Goal: Contribute content: Add original content to the website for others to see

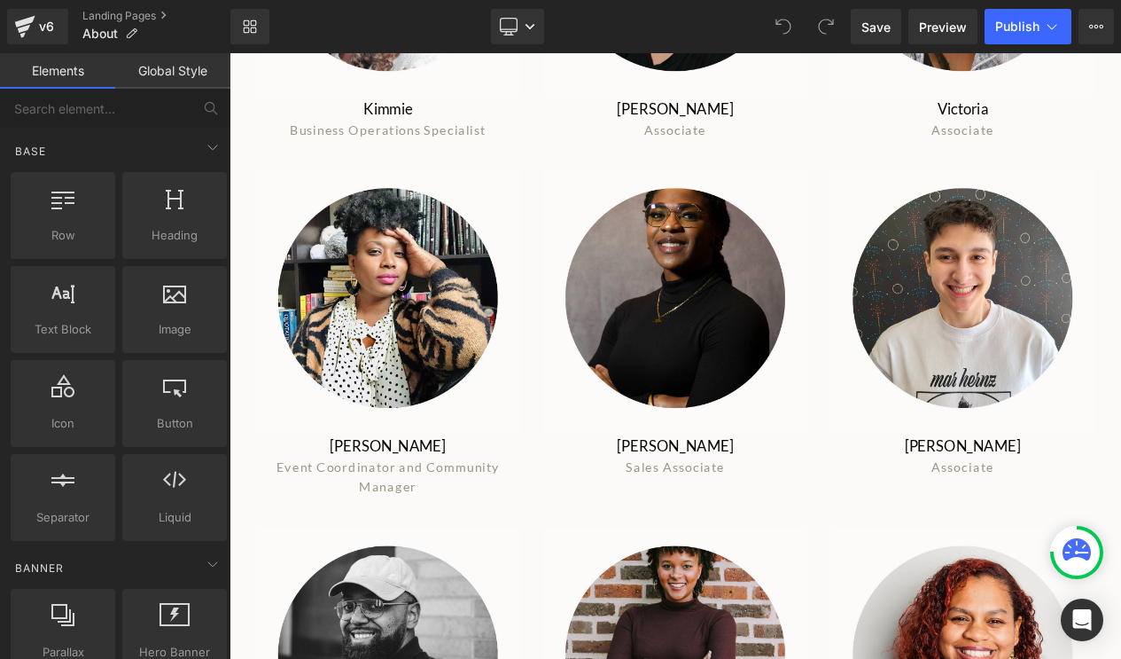
scroll to position [1467, 0]
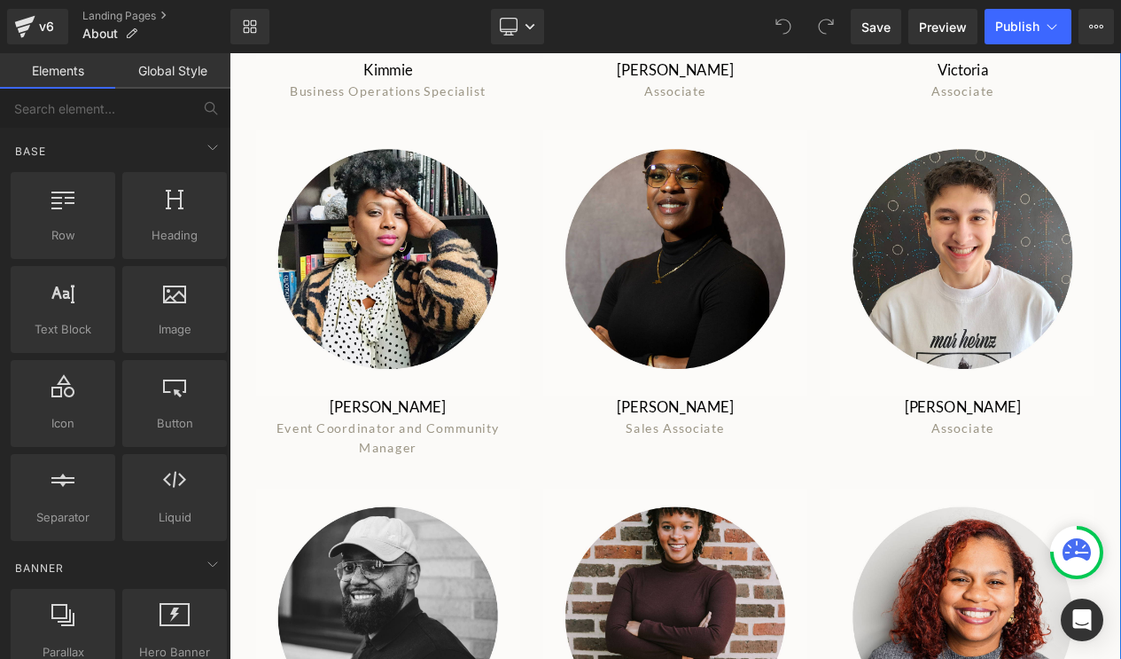
scroll to position [1496, 0]
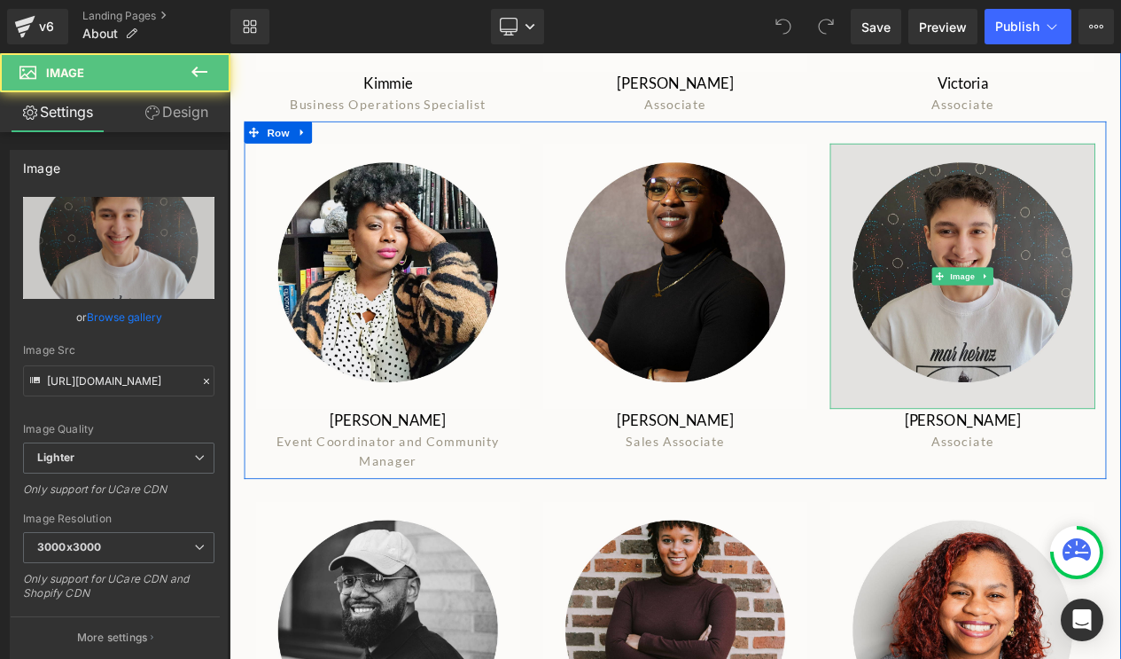
click at [1120, 324] on div "Image" at bounding box center [1111, 320] width 319 height 319
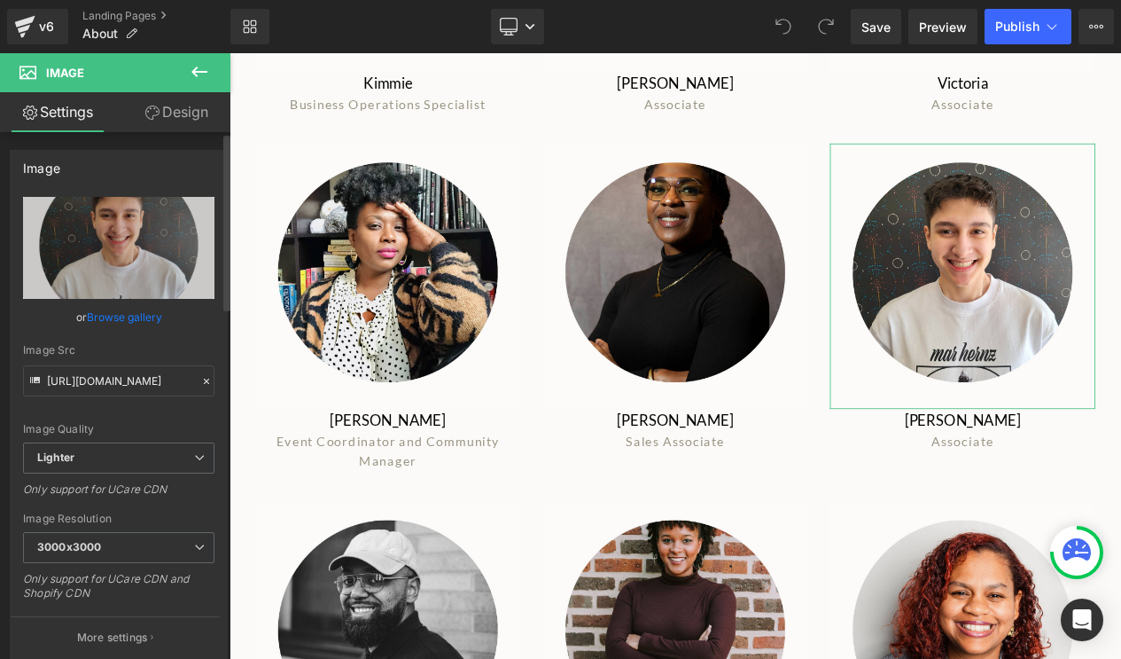
click at [125, 311] on link "Browse gallery" at bounding box center [124, 316] width 75 height 31
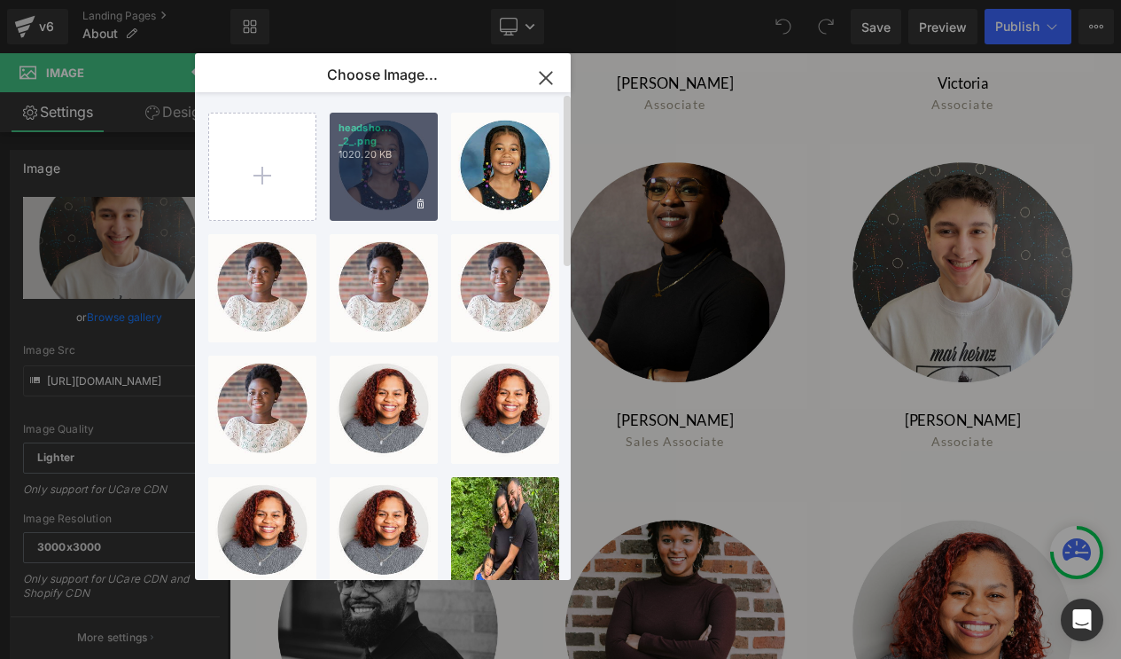
click at [398, 155] on p "1020.20 KB" at bounding box center [384, 154] width 90 height 13
type input "[URL][DOMAIN_NAME]"
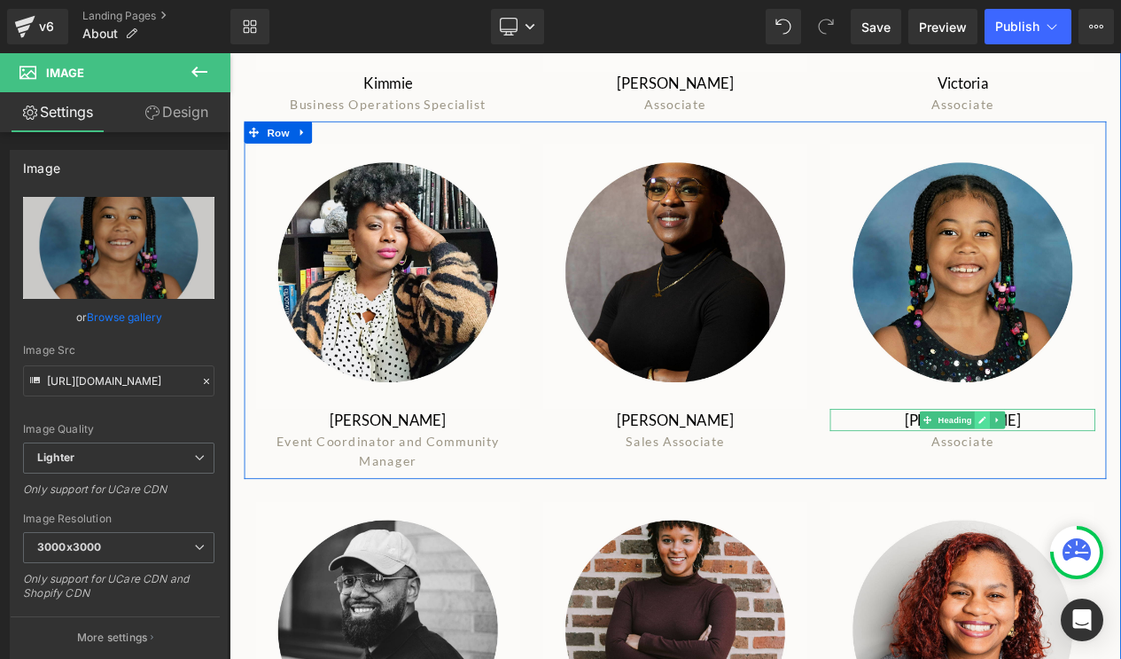
click at [1120, 494] on link at bounding box center [1135, 493] width 19 height 21
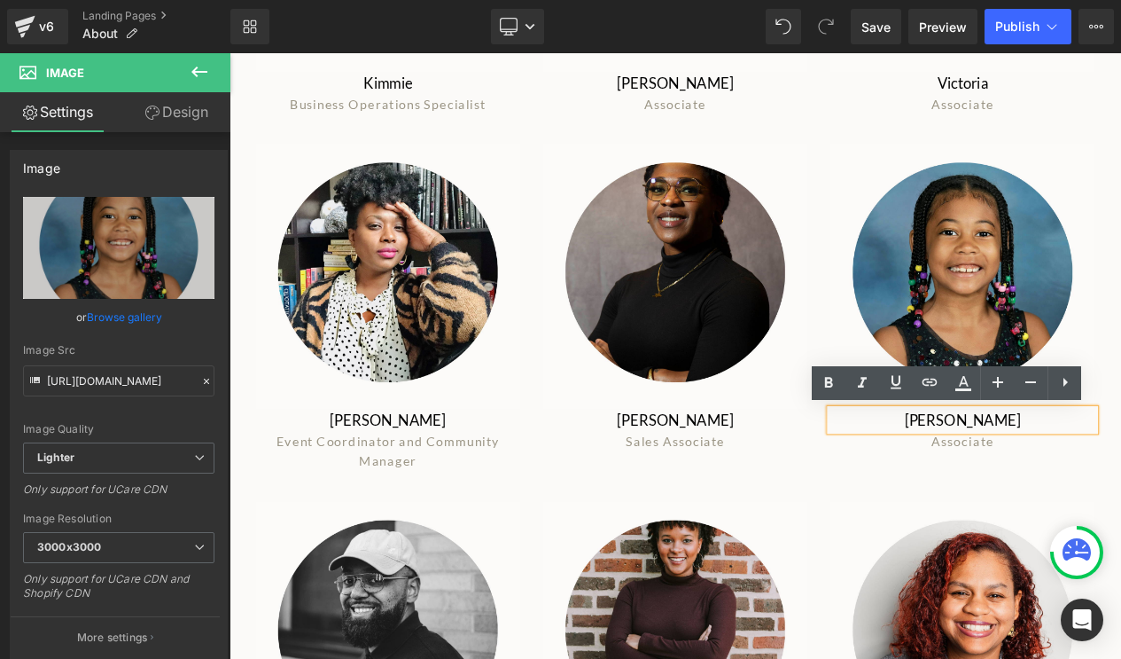
click at [1103, 497] on h1 "[PERSON_NAME]" at bounding box center [1111, 493] width 319 height 27
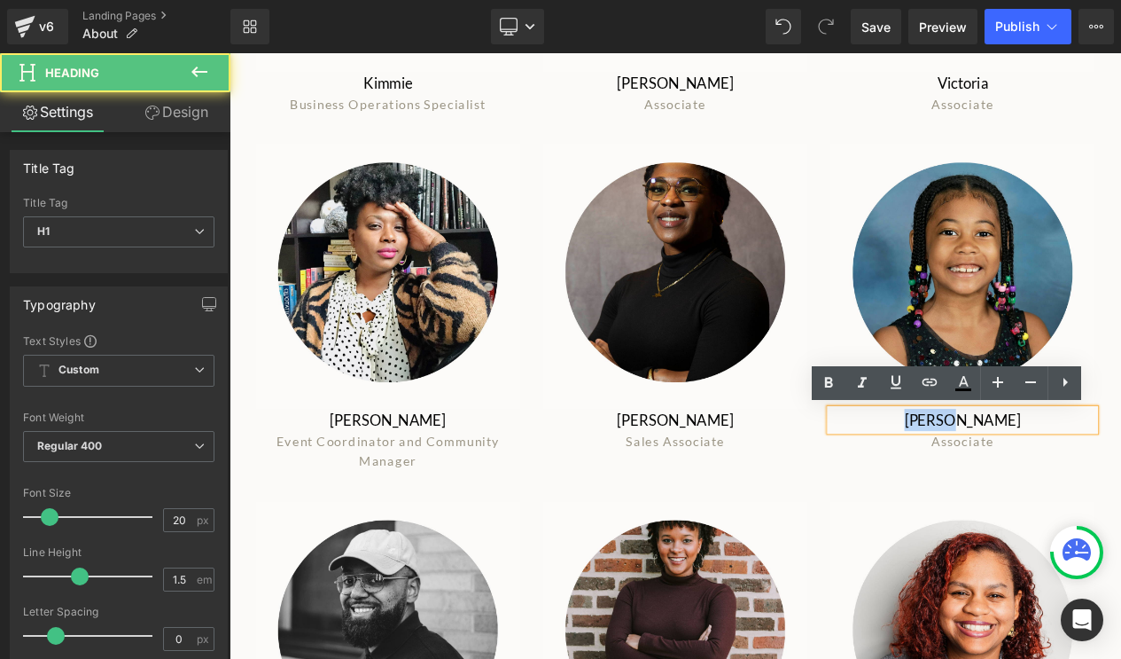
click at [1103, 497] on h1 "[PERSON_NAME]" at bounding box center [1111, 493] width 319 height 27
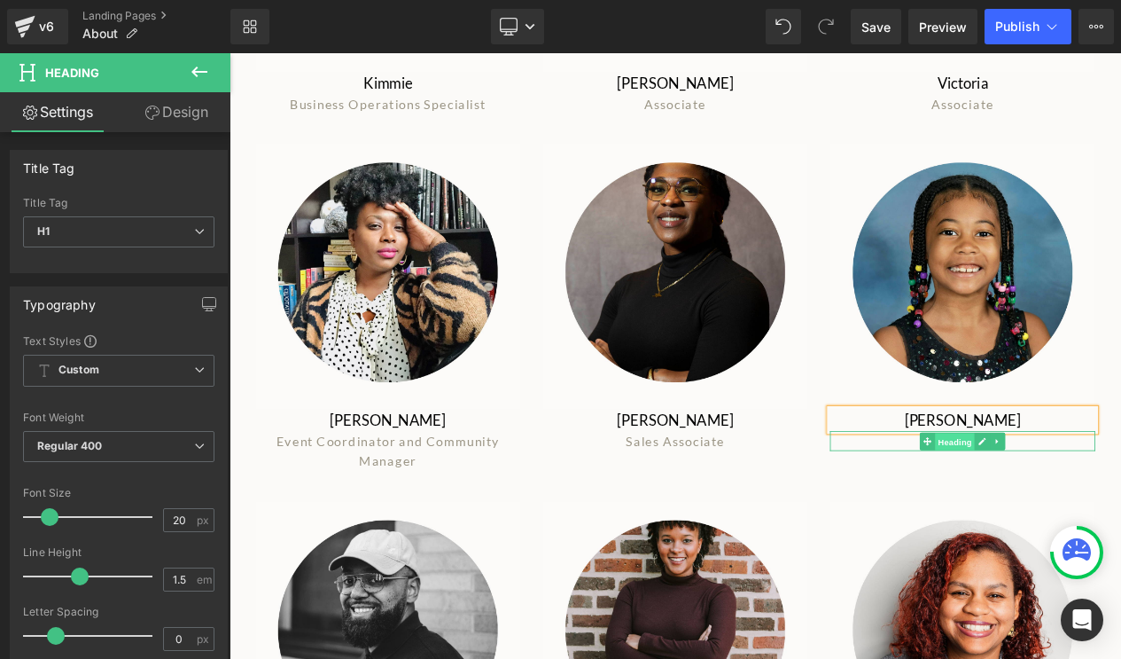
click at [1103, 519] on span "Heading" at bounding box center [1103, 520] width 48 height 21
click at [1120, 523] on h1 "Associate" at bounding box center [1111, 519] width 319 height 24
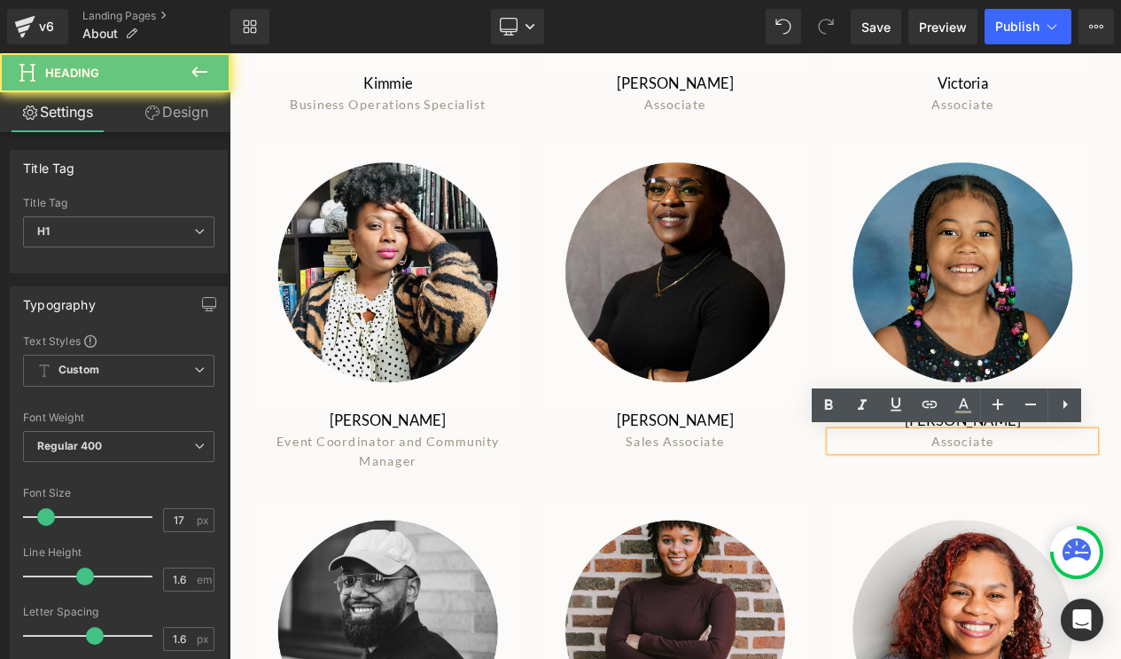
click at [1095, 523] on span "Associate" at bounding box center [1110, 519] width 75 height 19
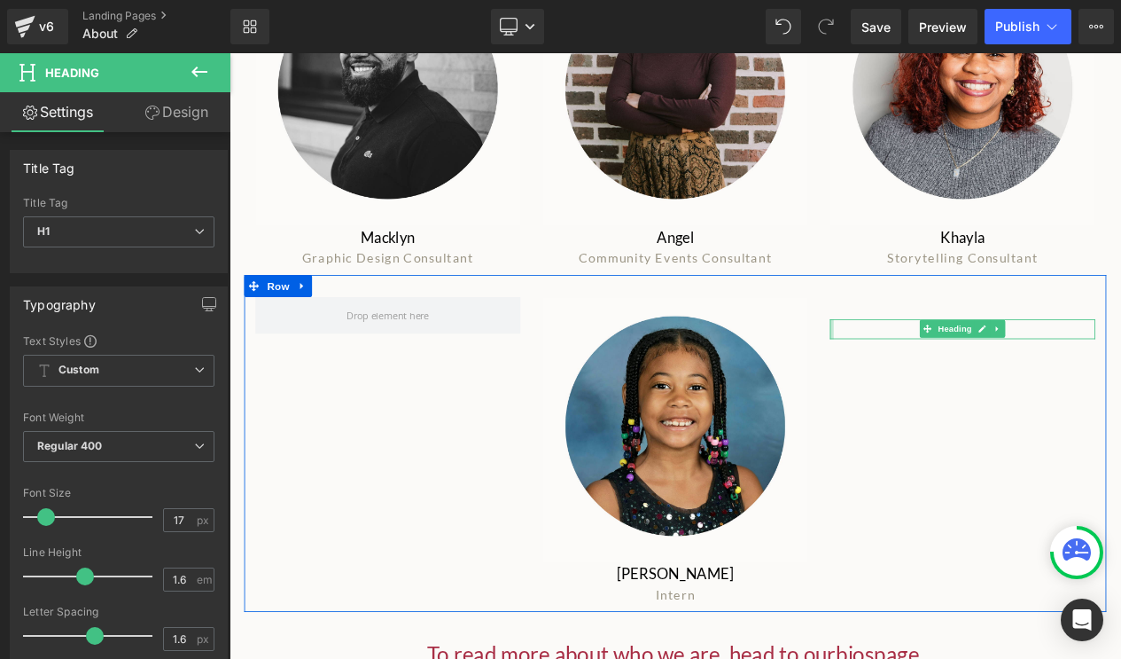
scroll to position [2172, 0]
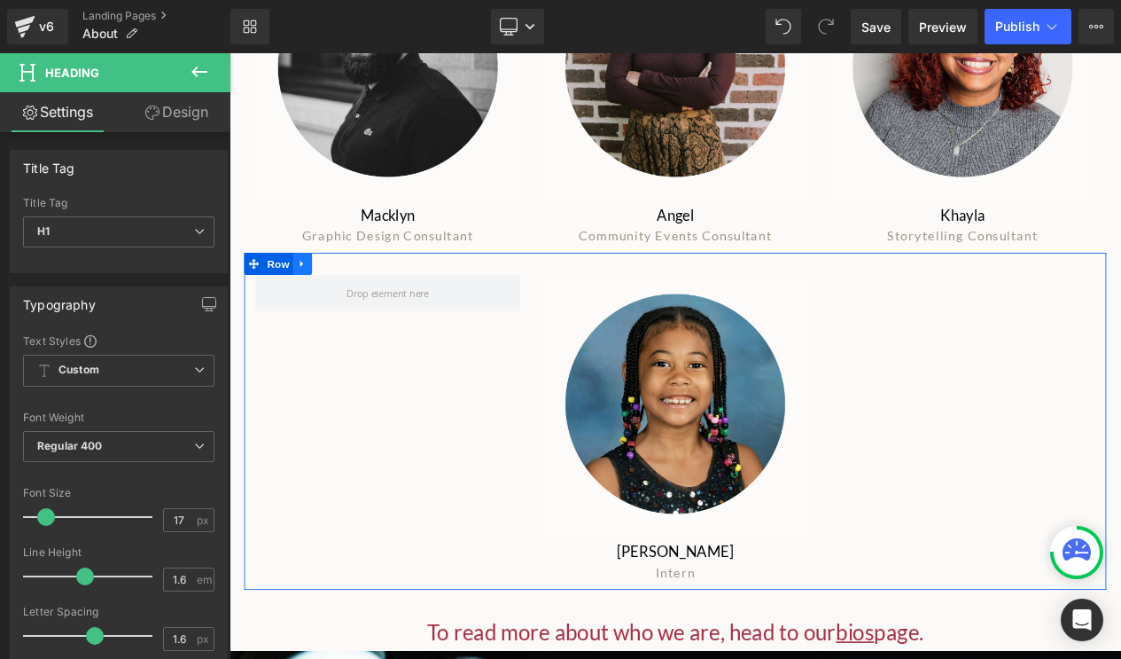
click at [321, 301] on icon at bounding box center [317, 306] width 12 height 13
click at [361, 303] on icon at bounding box center [363, 306] width 12 height 12
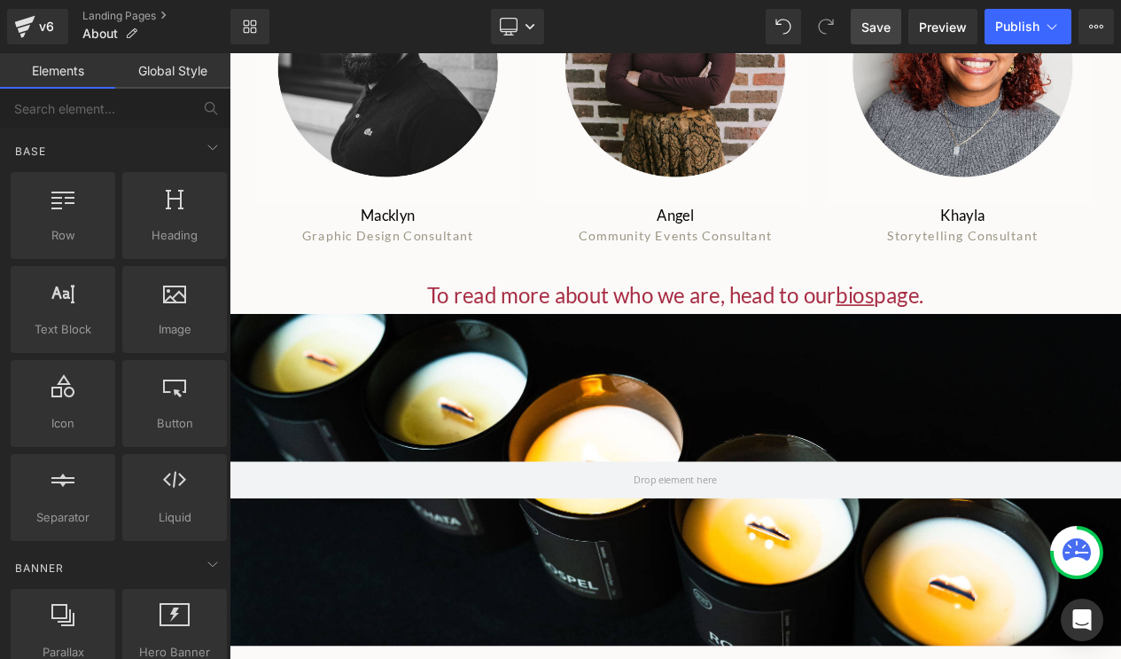
click at [880, 24] on span "Save" at bounding box center [876, 27] width 29 height 19
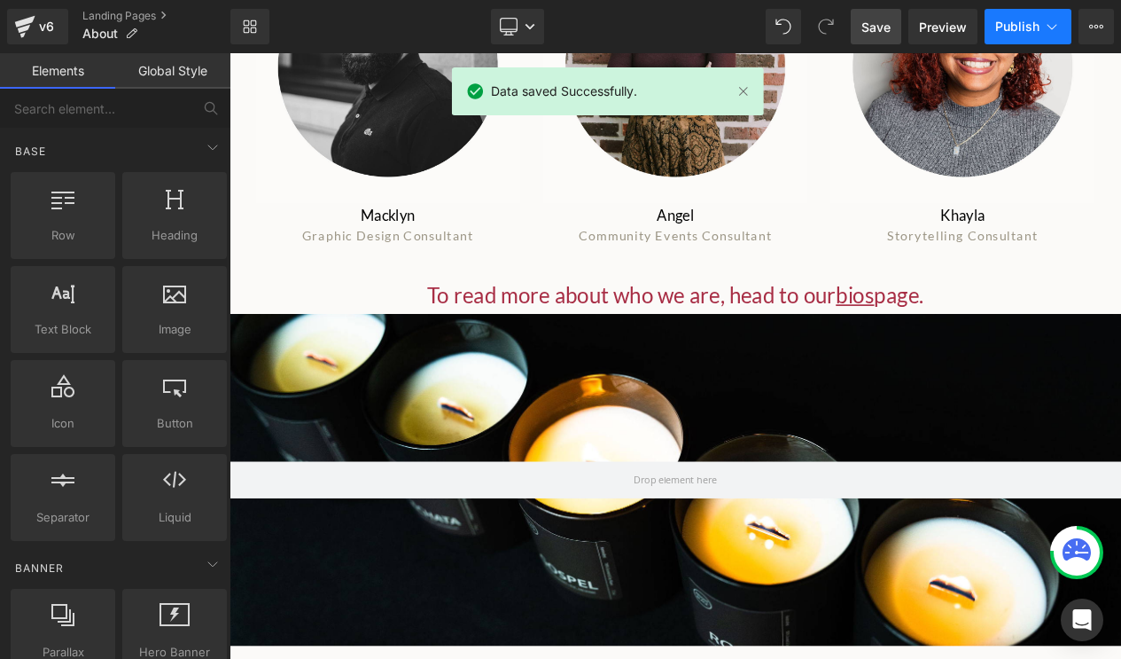
click at [1013, 27] on span "Publish" at bounding box center [1017, 26] width 44 height 14
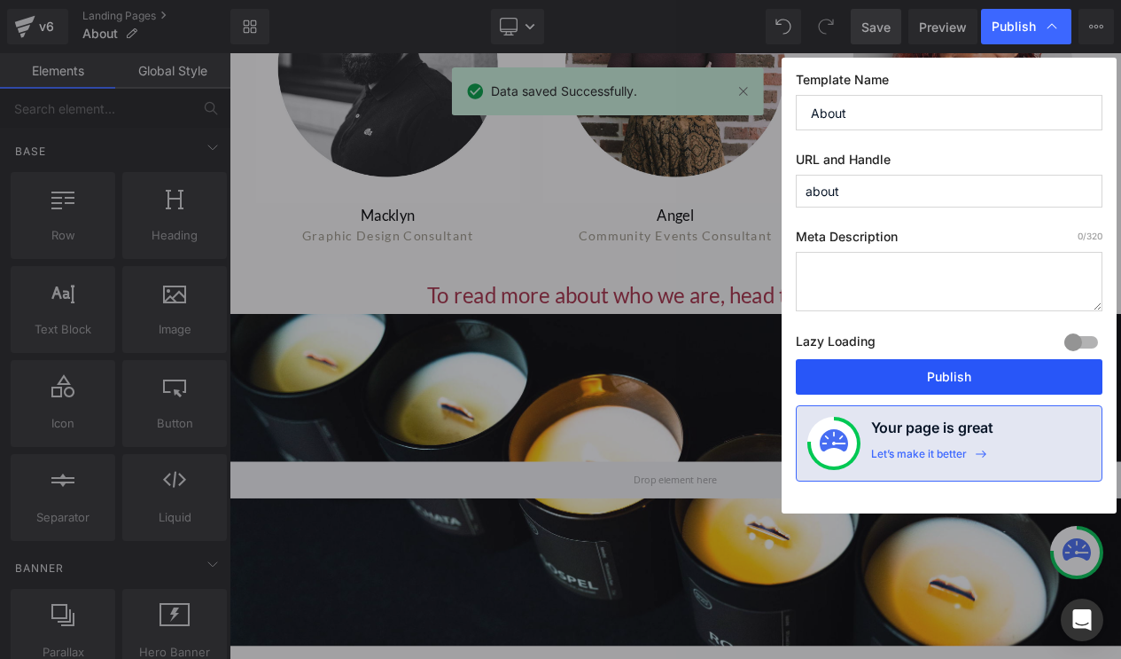
click at [931, 378] on button "Publish" at bounding box center [949, 376] width 307 height 35
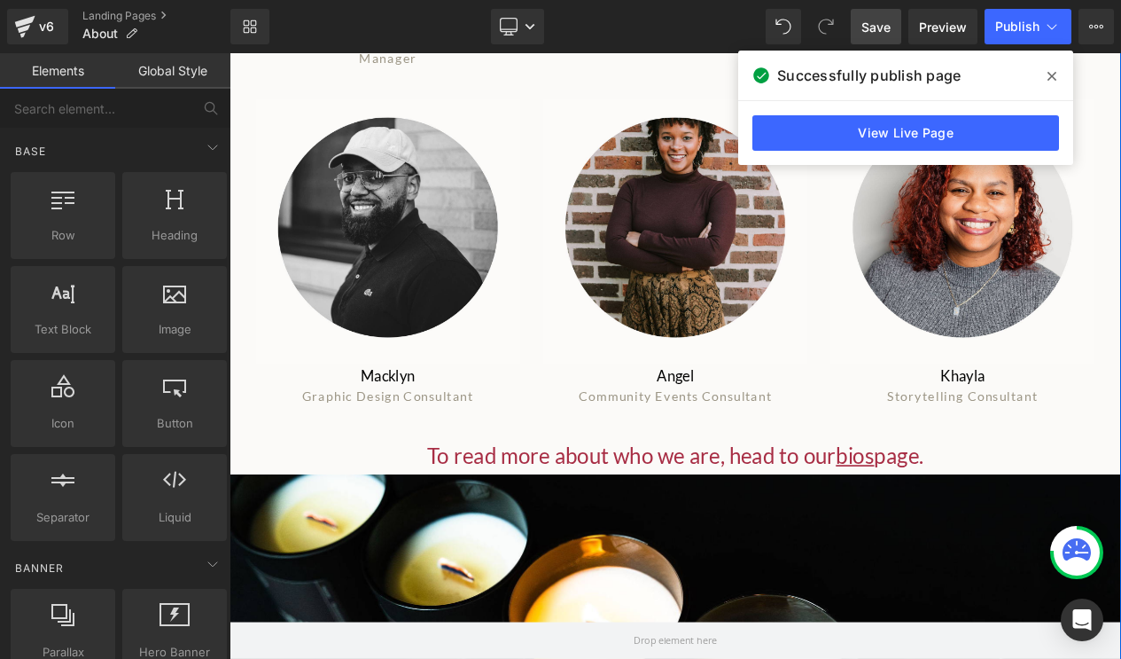
scroll to position [1987, 0]
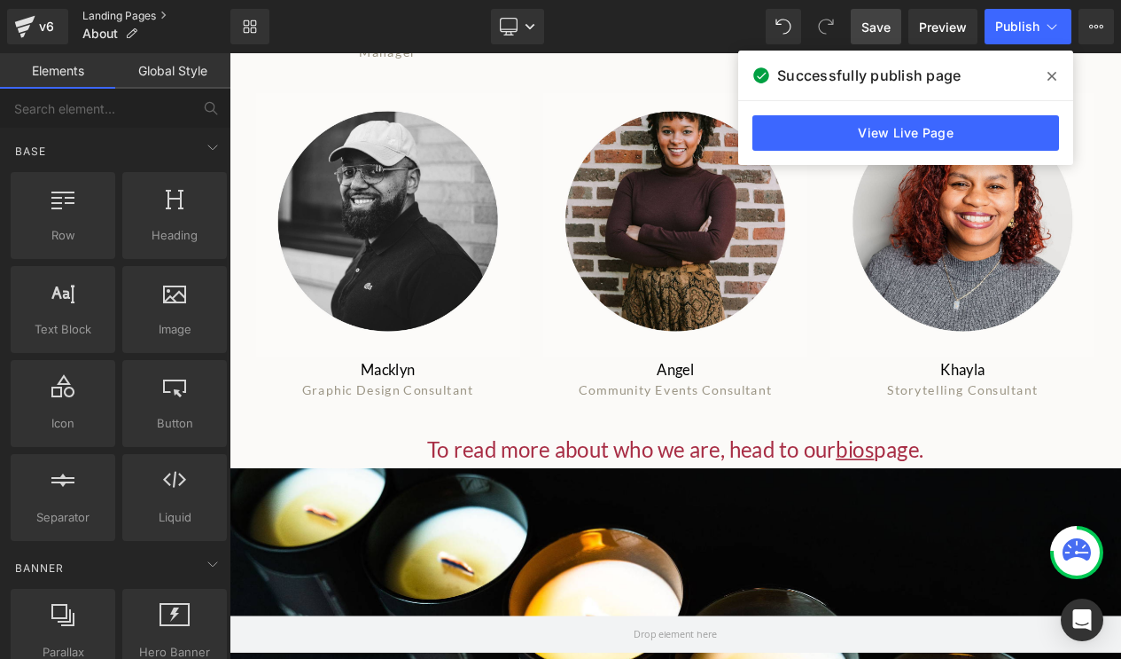
click at [106, 17] on link "Landing Pages" at bounding box center [156, 16] width 148 height 14
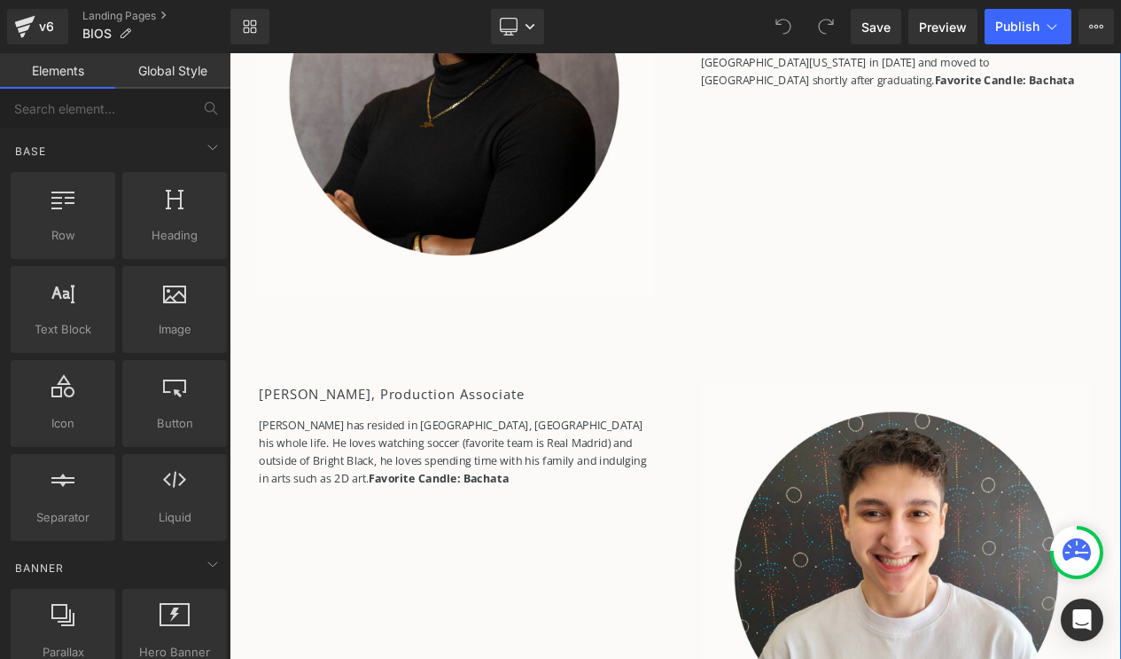
scroll to position [4943, 0]
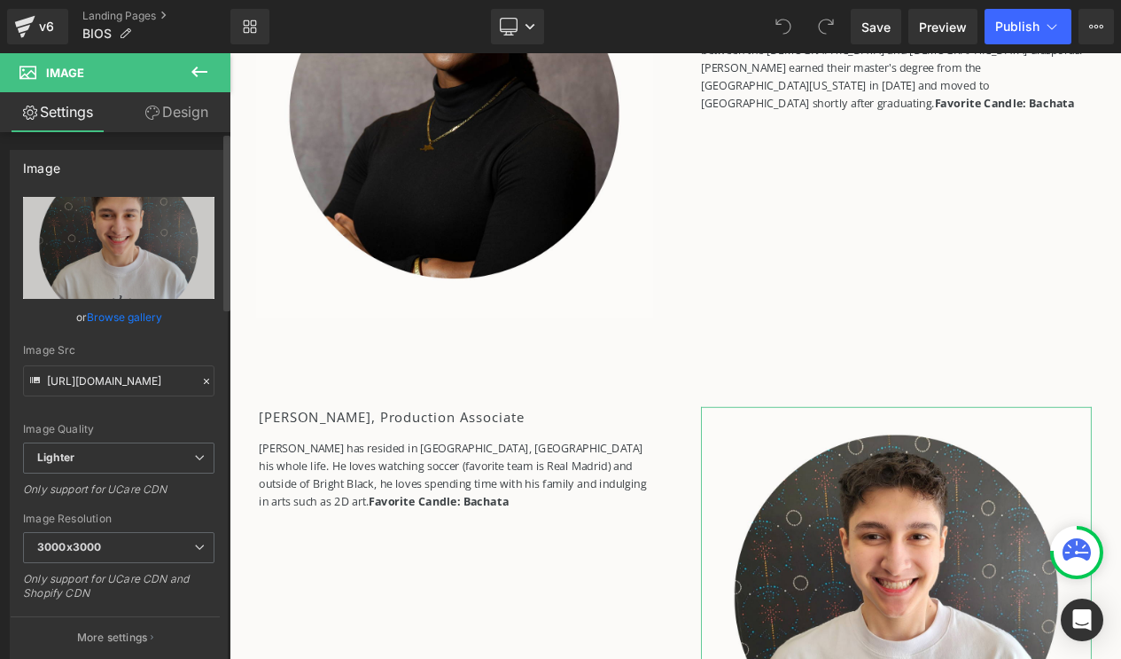
click at [130, 311] on link "Browse gallery" at bounding box center [124, 316] width 75 height 31
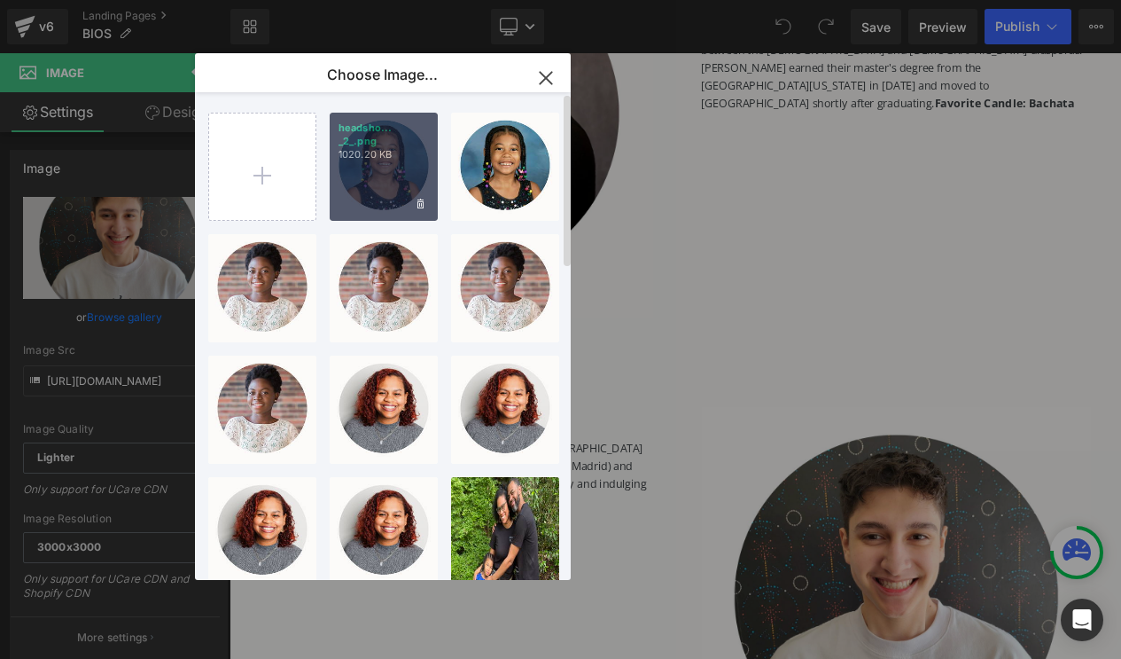
click at [370, 150] on p "1020.20 KB" at bounding box center [384, 154] width 90 height 13
type input "[URL][DOMAIN_NAME]"
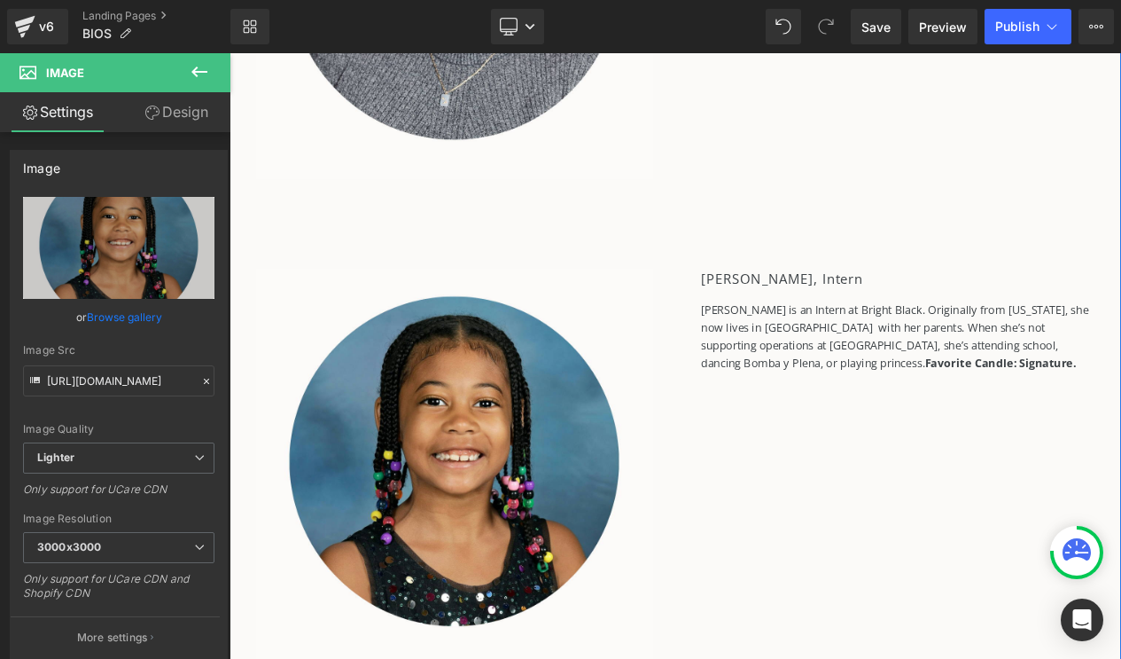
scroll to position [7438, 0]
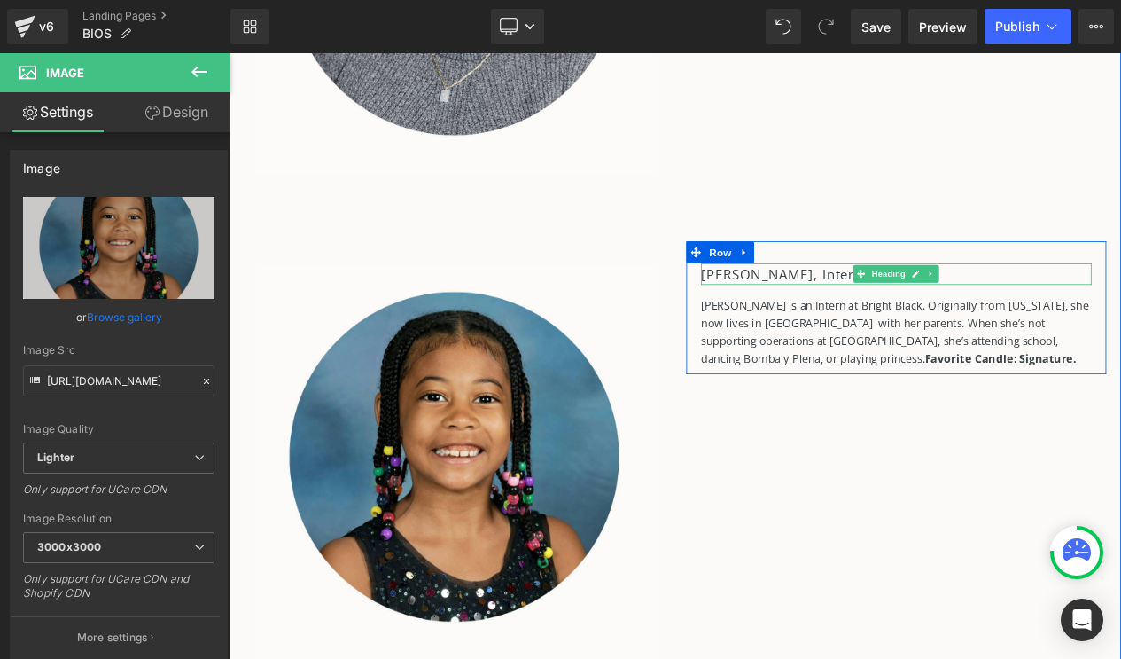
click at [937, 324] on h2 "Elena Heron, Intern" at bounding box center [1032, 319] width 470 height 26
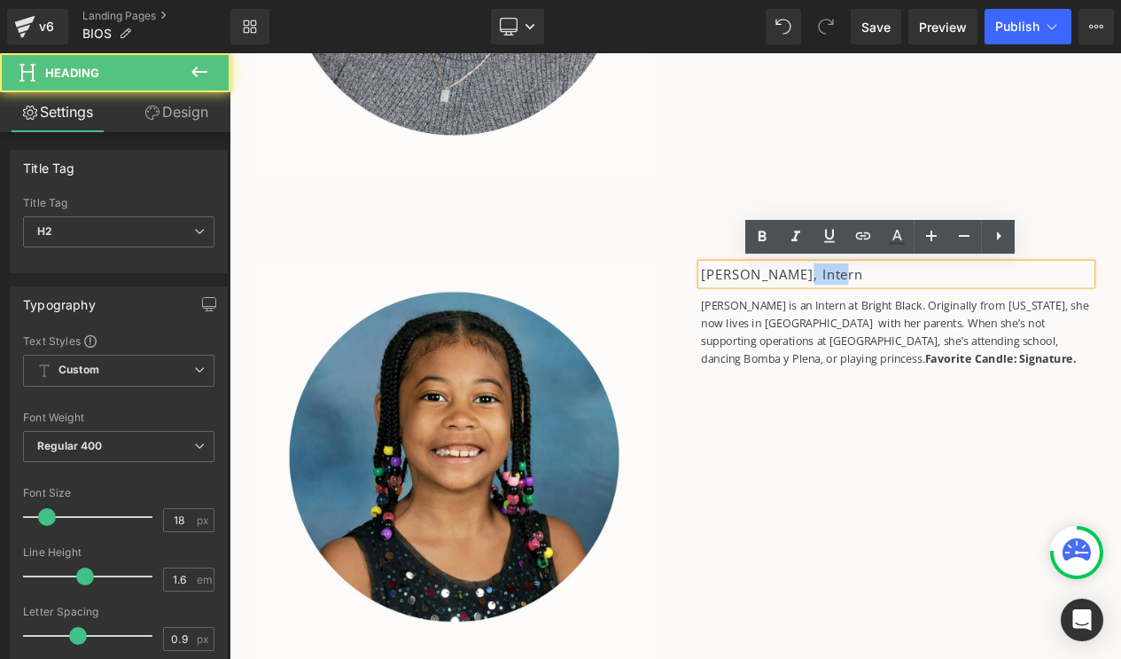
click at [937, 324] on h2 "Elena Heron, Intern" at bounding box center [1032, 319] width 470 height 26
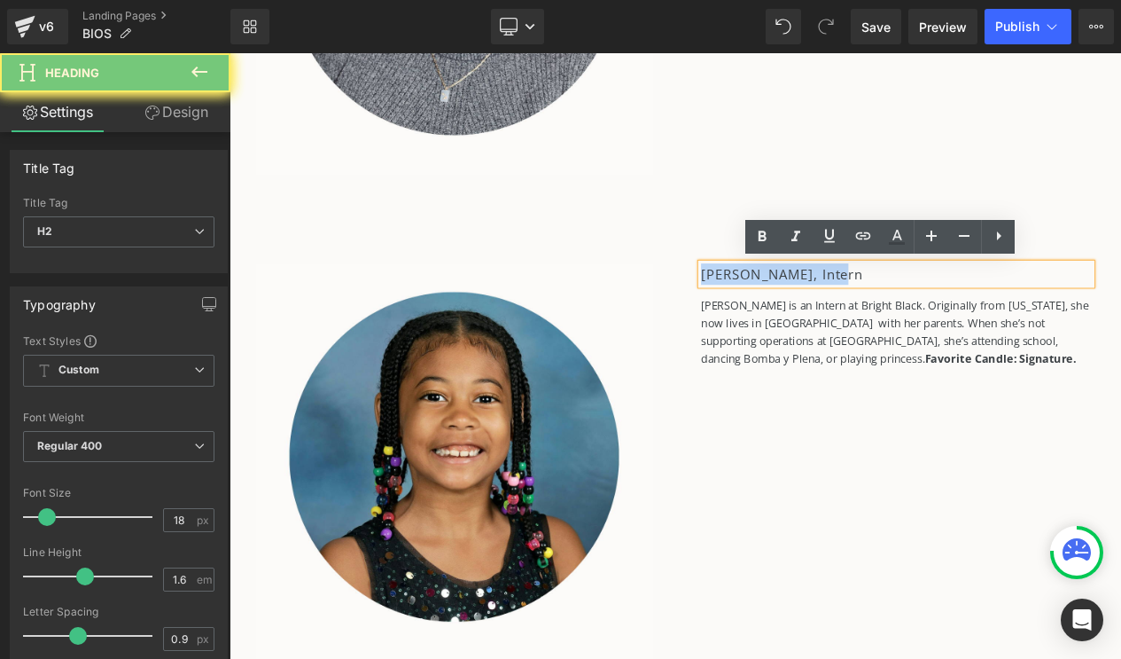
click at [937, 324] on h2 "Elena Heron, Intern" at bounding box center [1032, 319] width 470 height 26
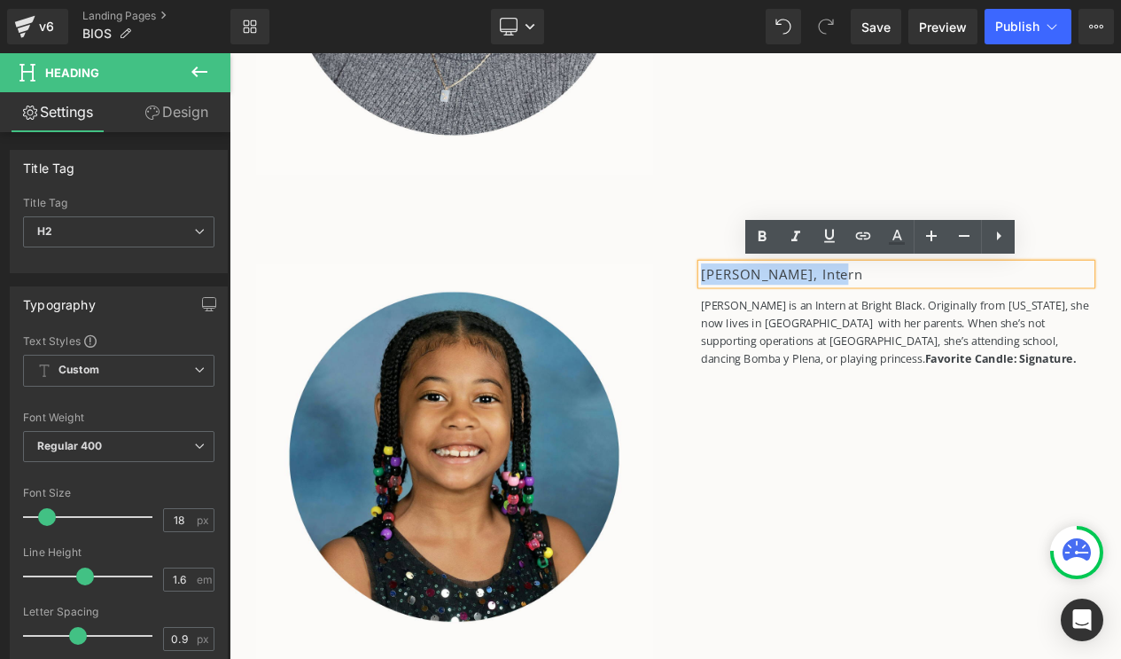
copy h2 "Elena Heron, Intern"
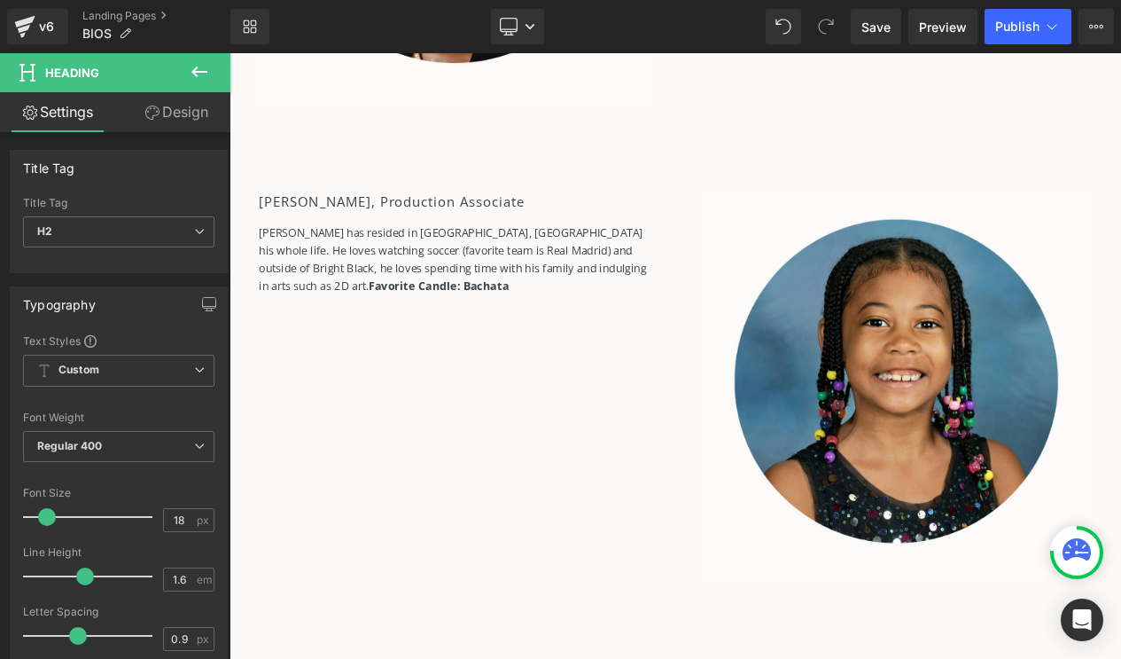
scroll to position [5203, 0]
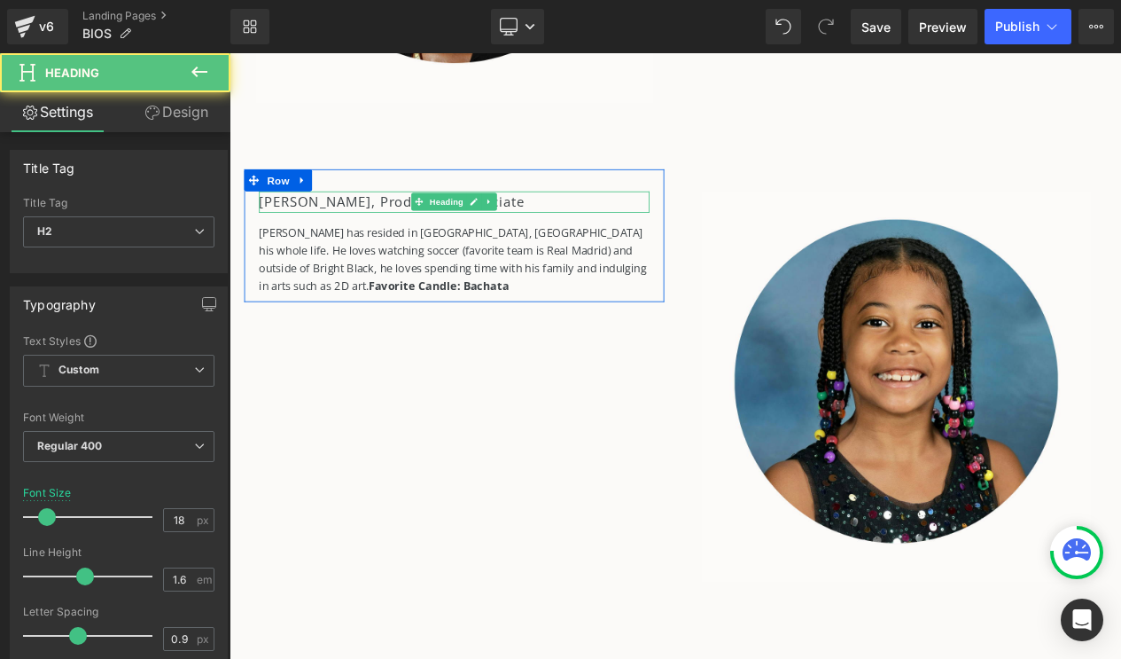
click at [387, 226] on h2 "Alexis Perez, Production Associate" at bounding box center [500, 232] width 470 height 26
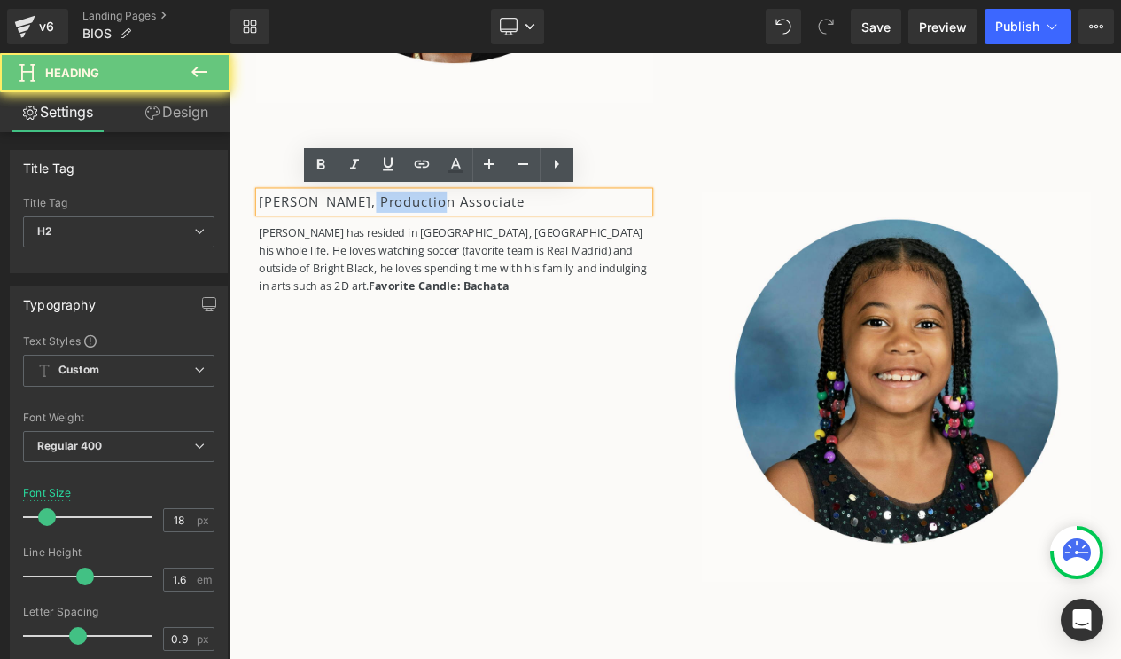
click at [387, 226] on h2 "Alexis Perez, Production Associate" at bounding box center [500, 232] width 470 height 26
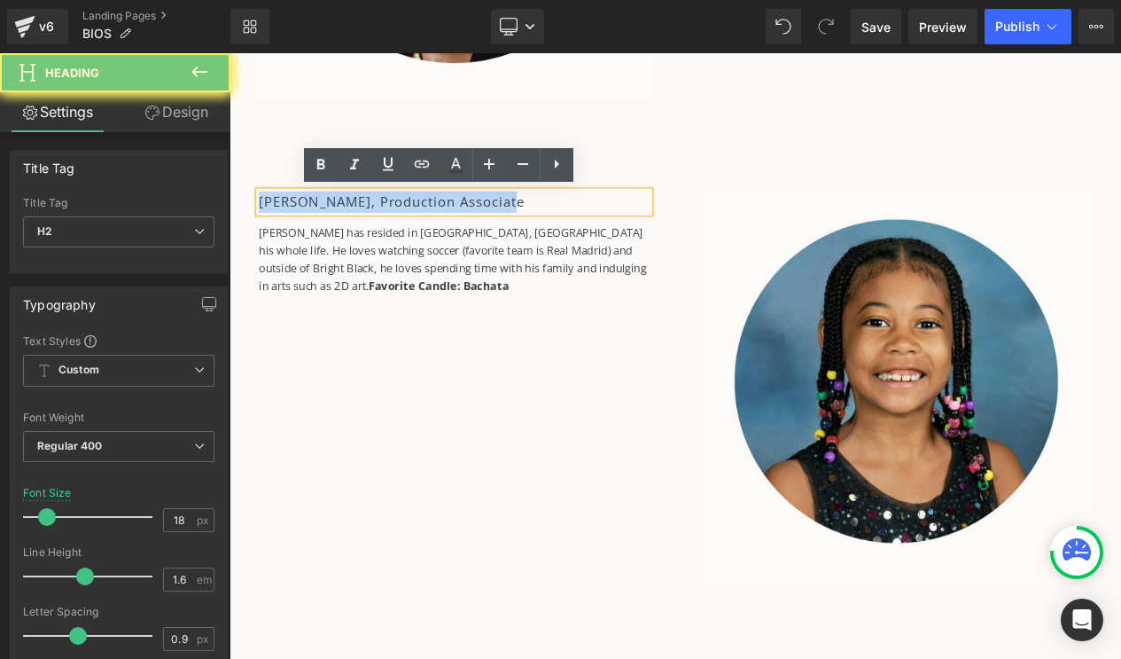
click at [387, 226] on h2 "Alexis Perez, Production Associate" at bounding box center [500, 232] width 470 height 26
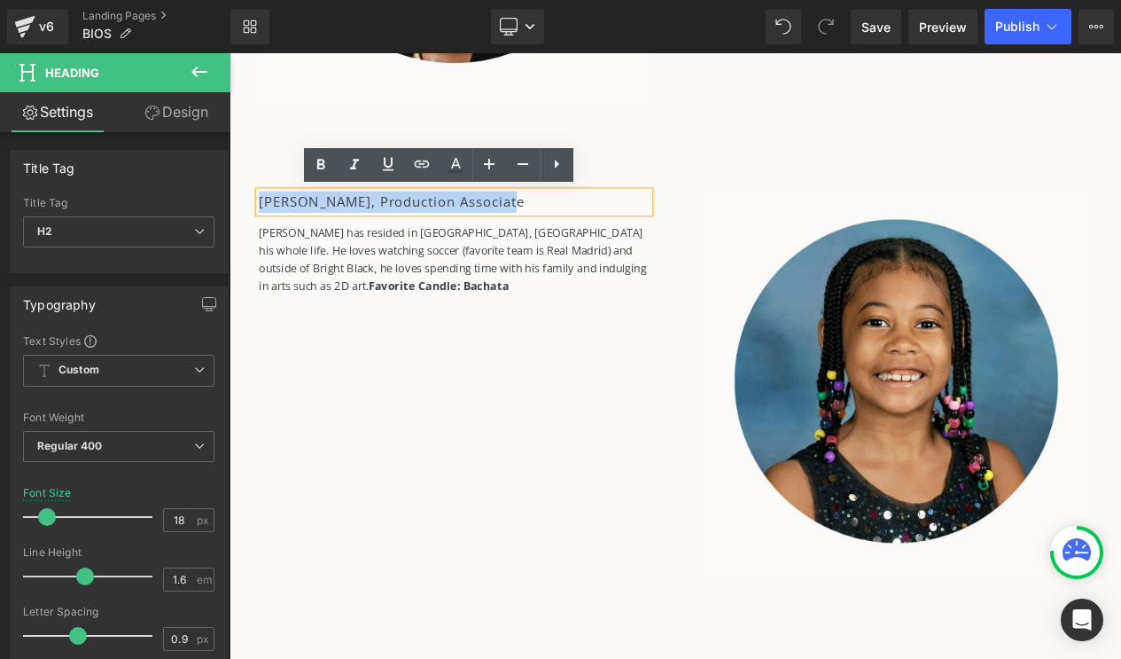
paste div
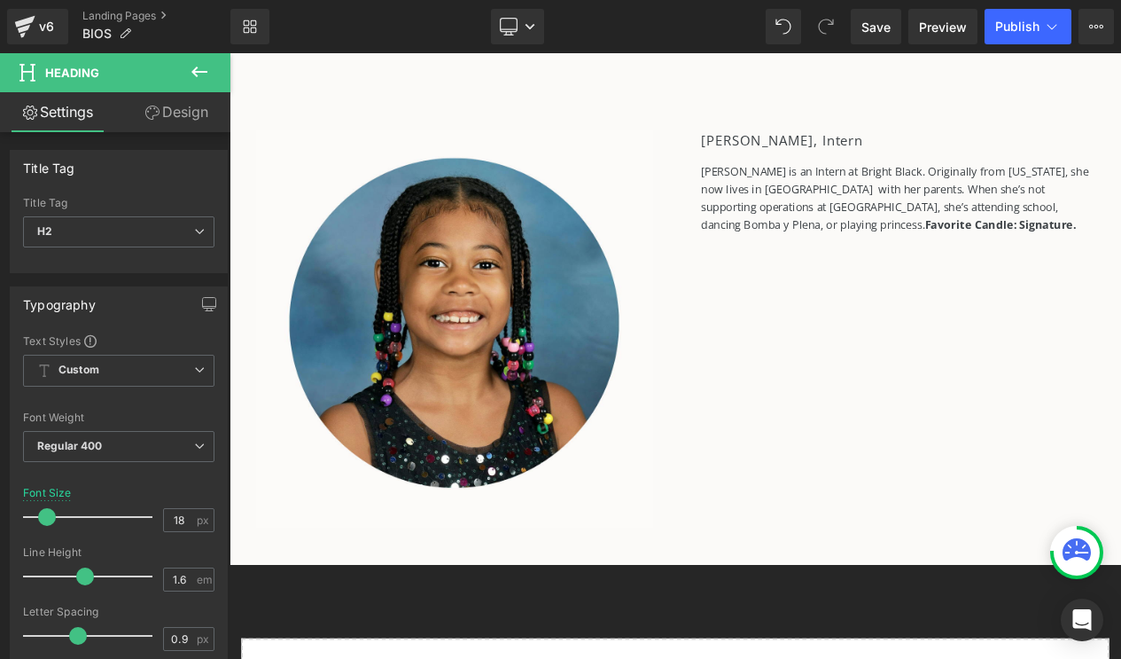
scroll to position [7547, 0]
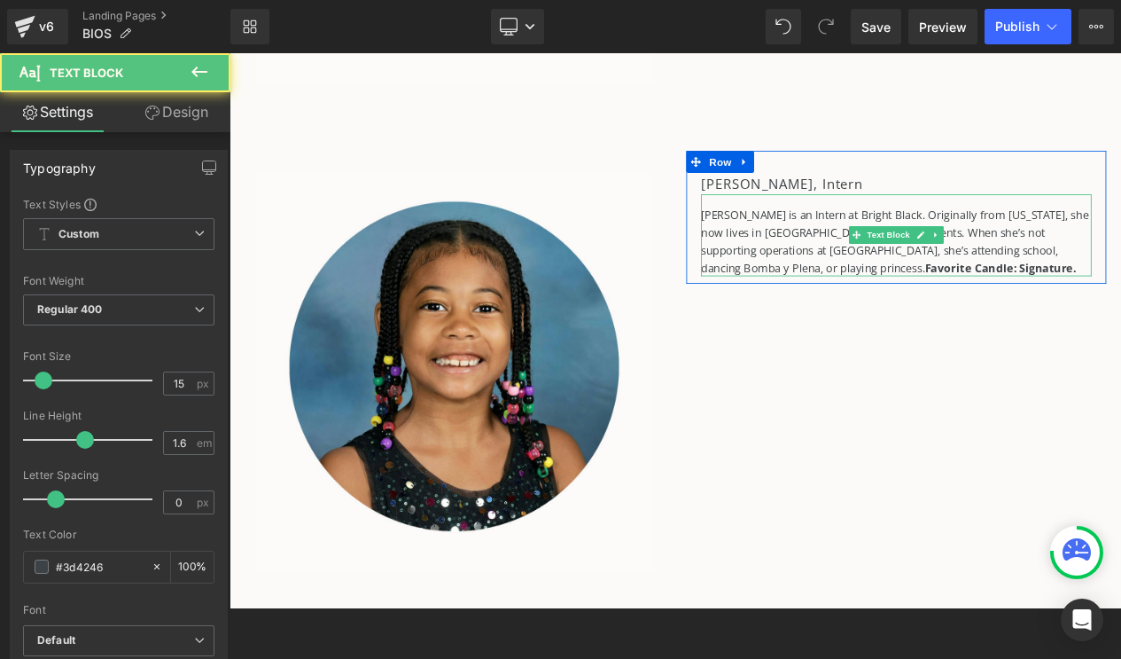
click at [826, 253] on p "Elena M. Heron is an Intern at Bright Black. Originally from Maryland, she now …" at bounding box center [1032, 278] width 470 height 85
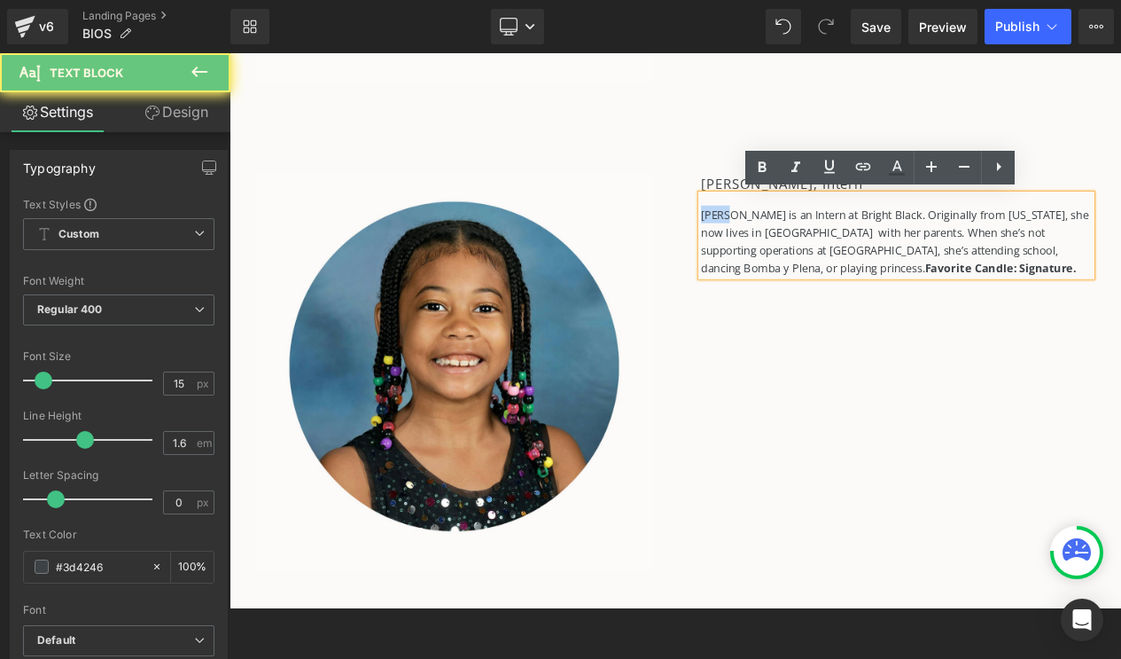
click at [826, 253] on p "Elena M. Heron is an Intern at Bright Black. Originally from Maryland, she now …" at bounding box center [1032, 278] width 470 height 85
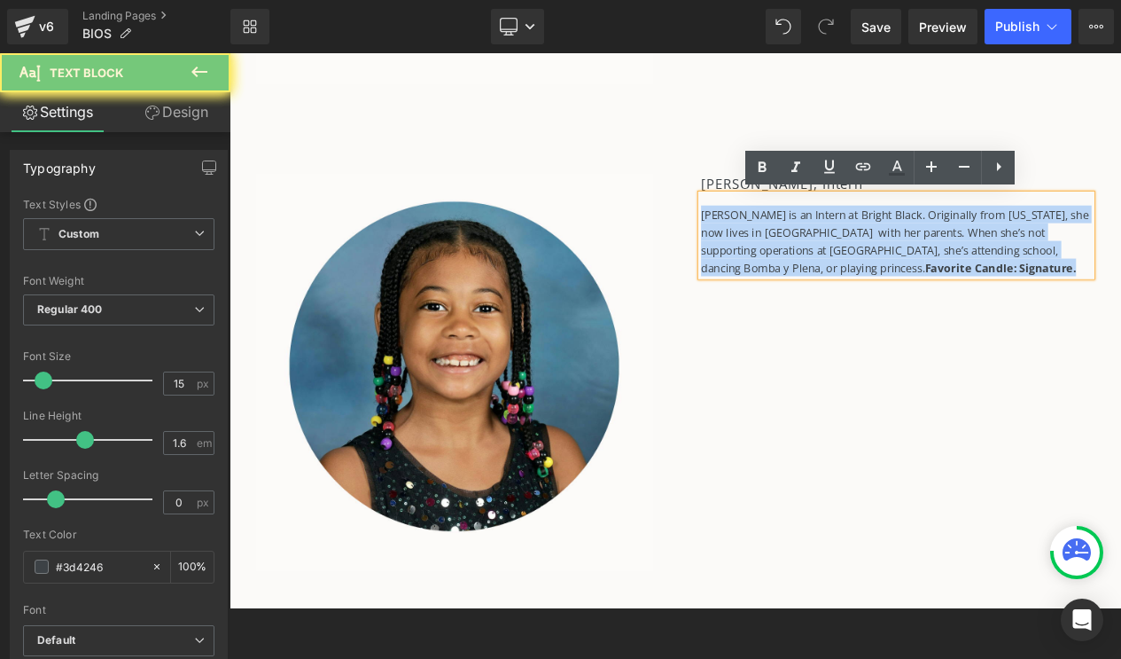
click at [826, 253] on p "Elena M. Heron is an Intern at Bright Black. Originally from Maryland, she now …" at bounding box center [1032, 278] width 470 height 85
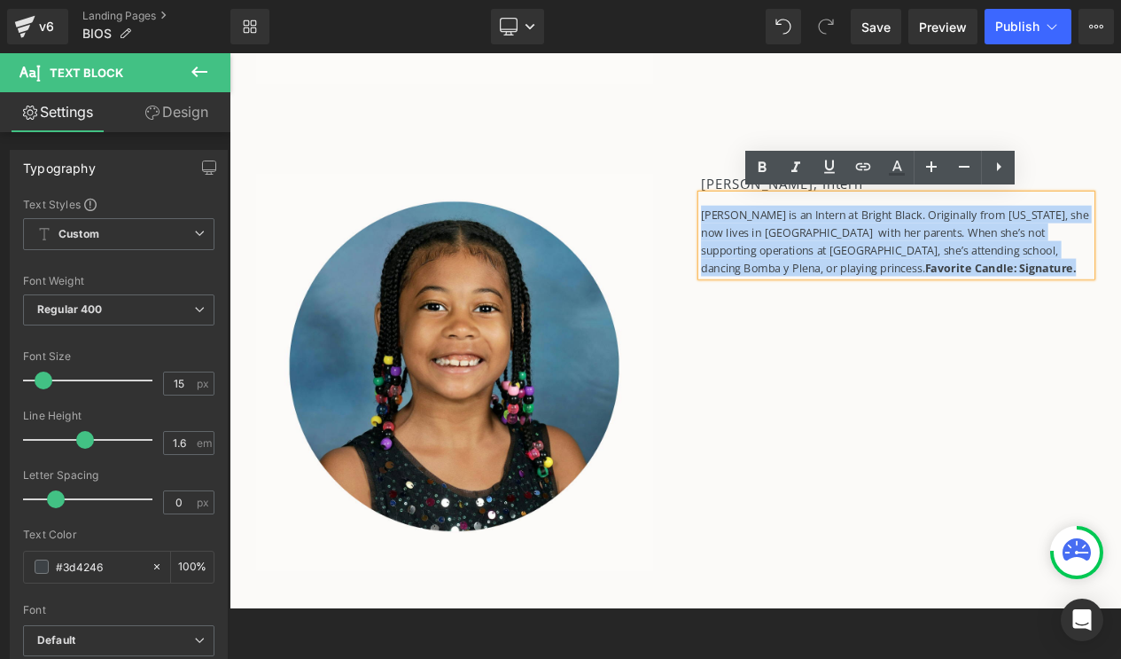
copy p "Elena M. Heron is an Intern at Bright Black. Originally from Maryland, she now …"
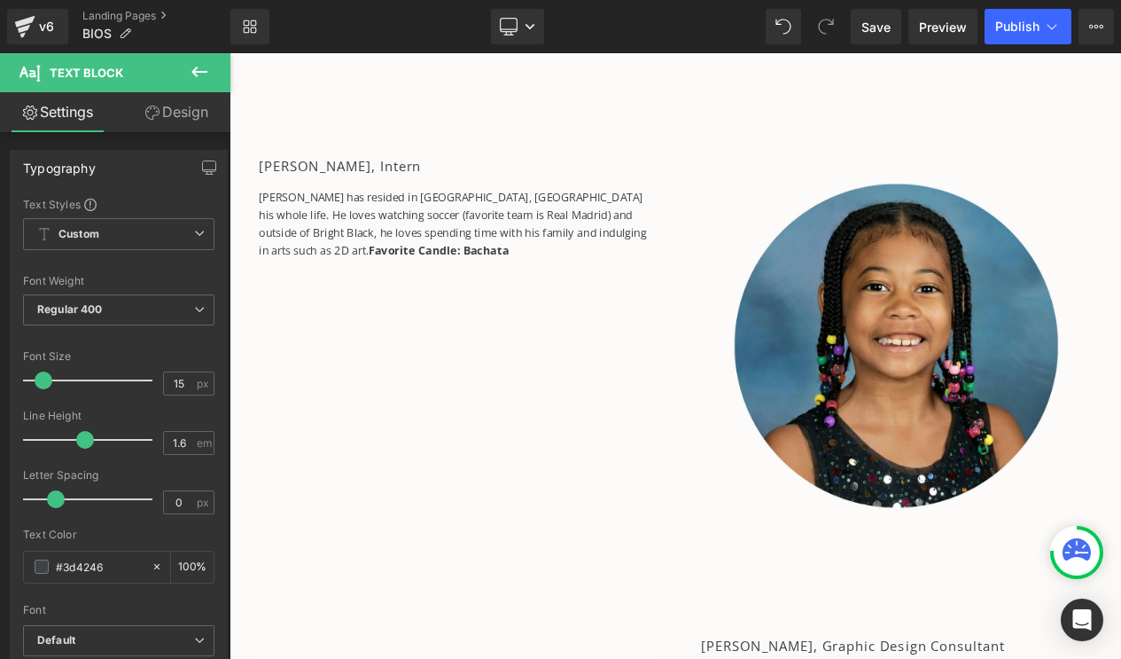
scroll to position [5215, 0]
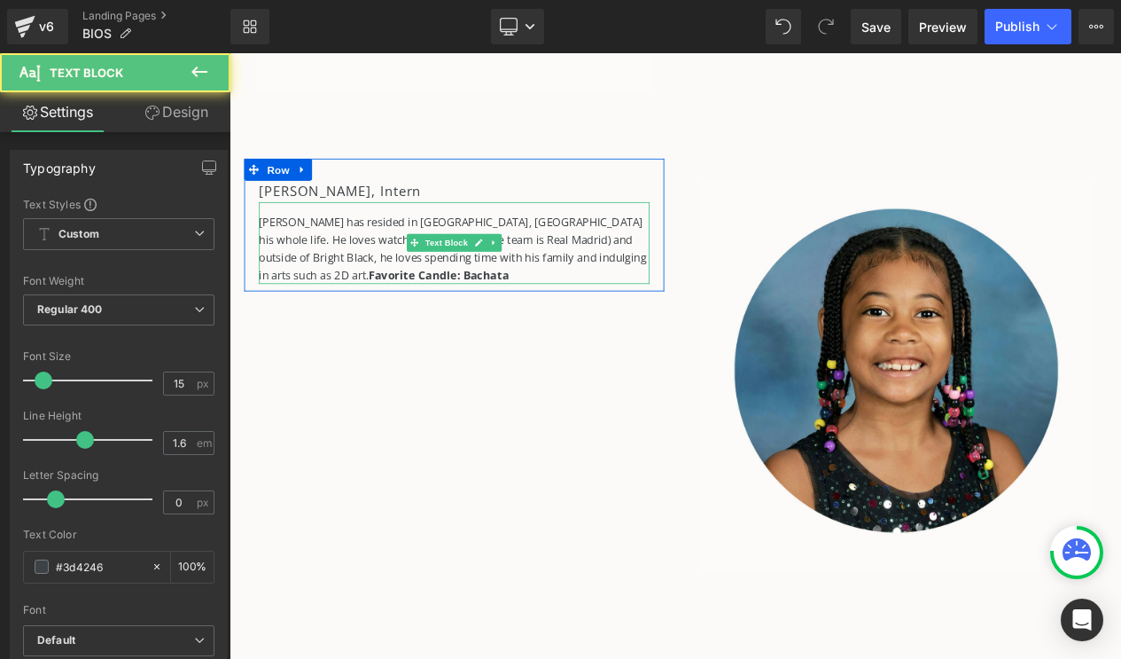
click at [541, 269] on p "Alexis has resided in Durham, NC his whole life. He loves watching soccer (favo…" at bounding box center [500, 288] width 470 height 85
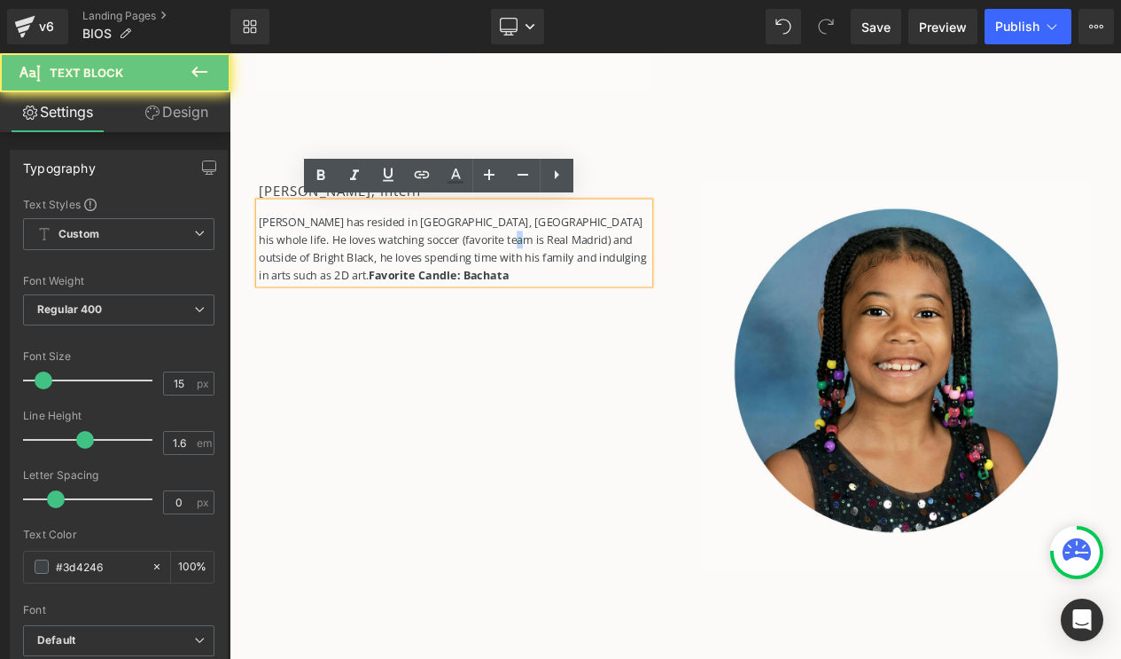
click at [541, 269] on p "Alexis has resided in Durham, NC his whole life. He loves watching soccer (favo…" at bounding box center [500, 288] width 470 height 85
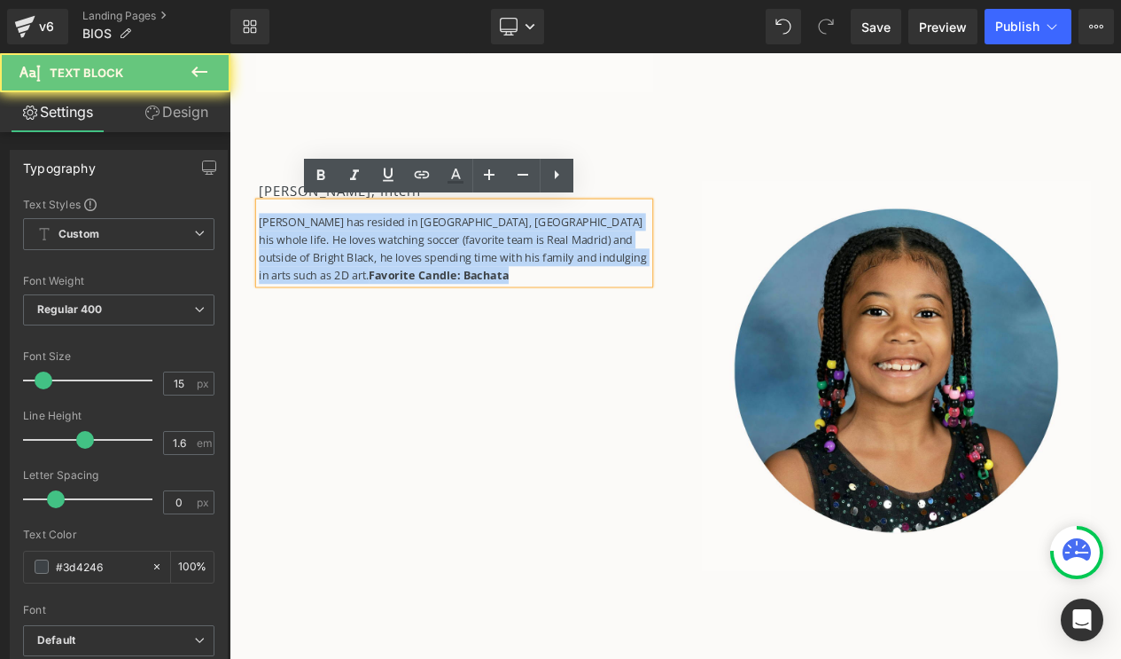
click at [541, 269] on p "Alexis has resided in Durham, NC his whole life. He loves watching soccer (favo…" at bounding box center [500, 288] width 470 height 85
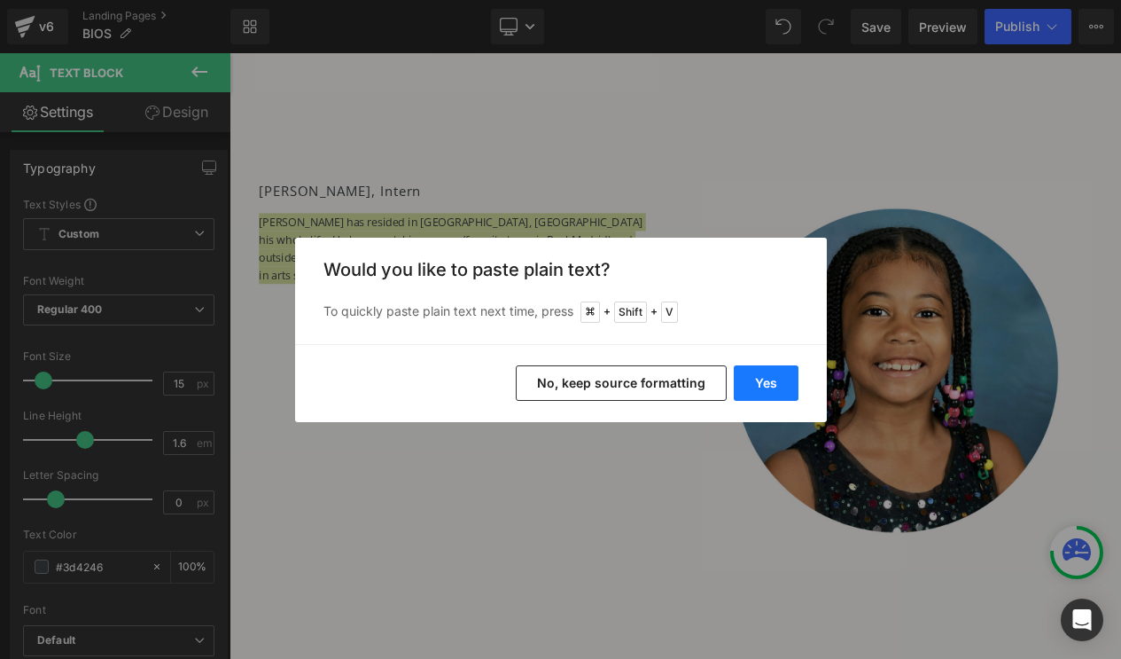
click at [754, 381] on button "Yes" at bounding box center [766, 382] width 65 height 35
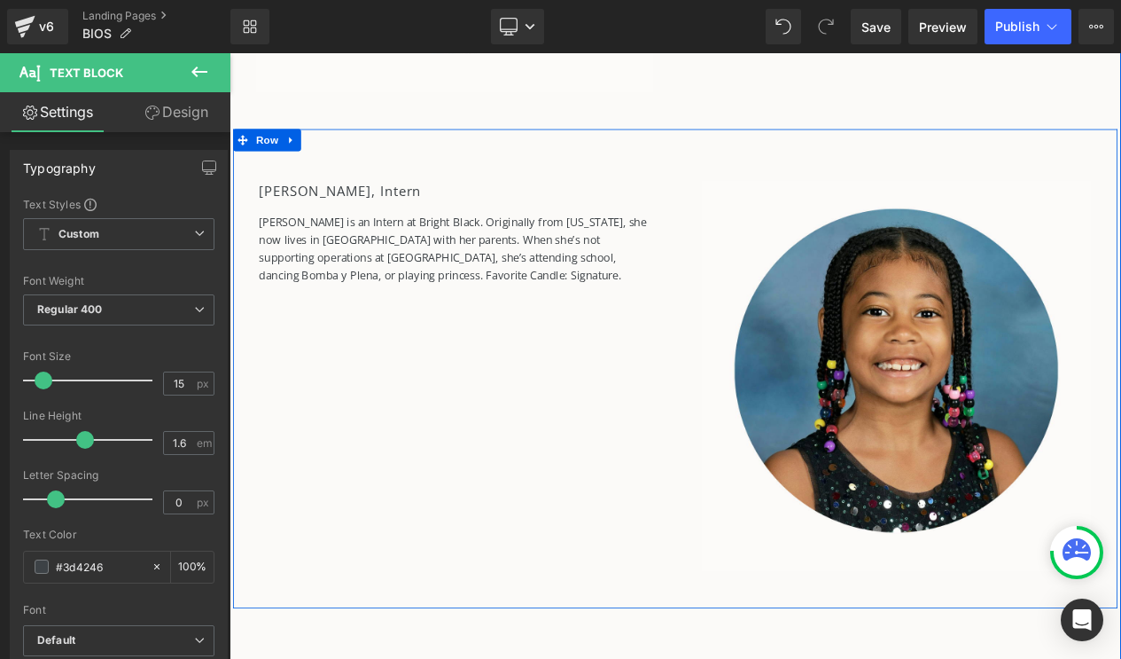
click at [530, 405] on div "Elena Heron, Intern Heading Elena M. Heron is an Intern at Bright Black. Origin…" at bounding box center [766, 432] width 1064 height 576
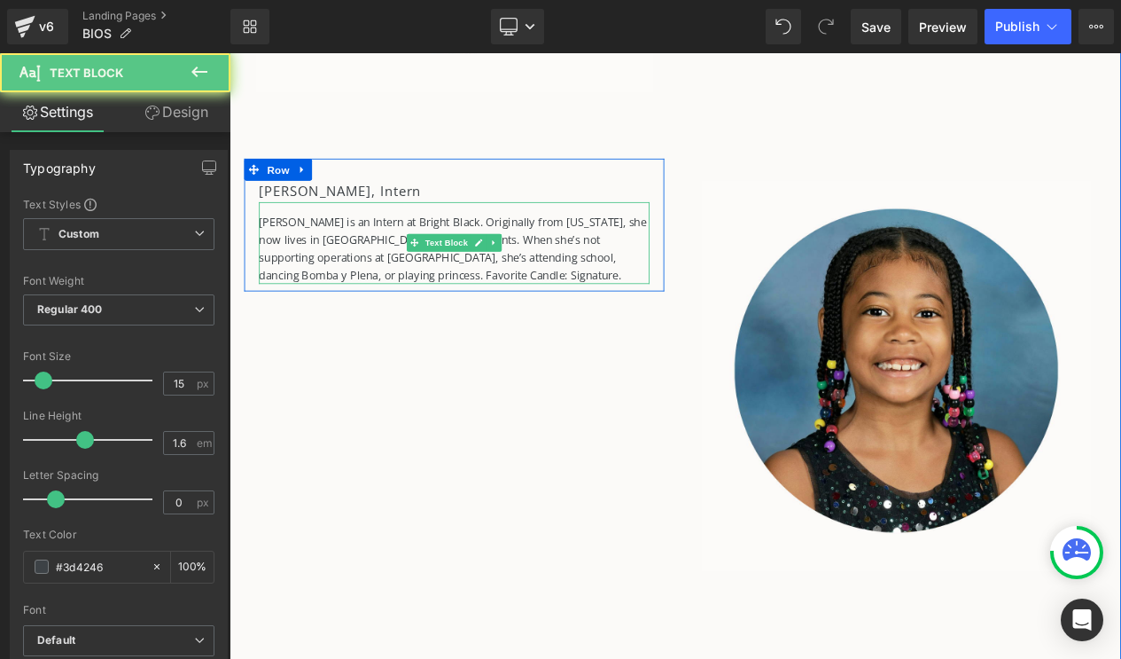
click at [540, 308] on p "Elena M. Heron is an Intern at Bright Black. Originally from Maryland, she now …" at bounding box center [500, 288] width 470 height 85
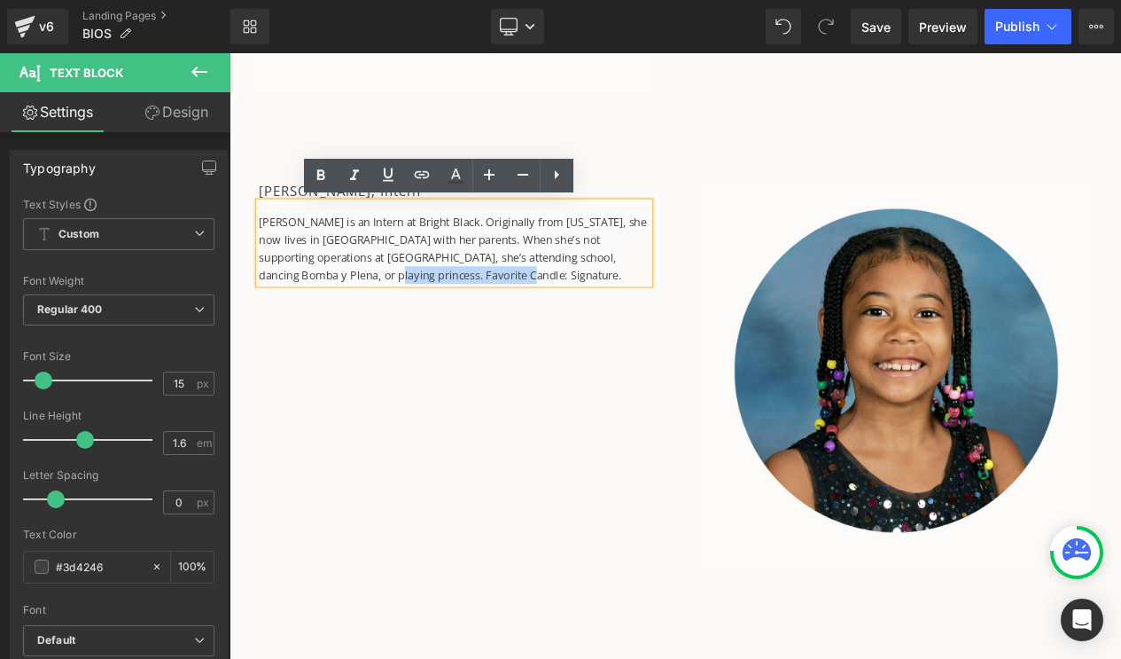
drag, startPoint x: 560, startPoint y: 331, endPoint x: 388, endPoint y: 320, distance: 172.3
click at [388, 320] on div "Elena M. Heron is an Intern at Bright Black. Originally from Maryland, she now …" at bounding box center [500, 281] width 470 height 98
click at [421, 404] on div "Elena Heron, Intern Heading Elena M. Heron is an Intern at Bright Black. Origin…" at bounding box center [766, 432] width 1064 height 576
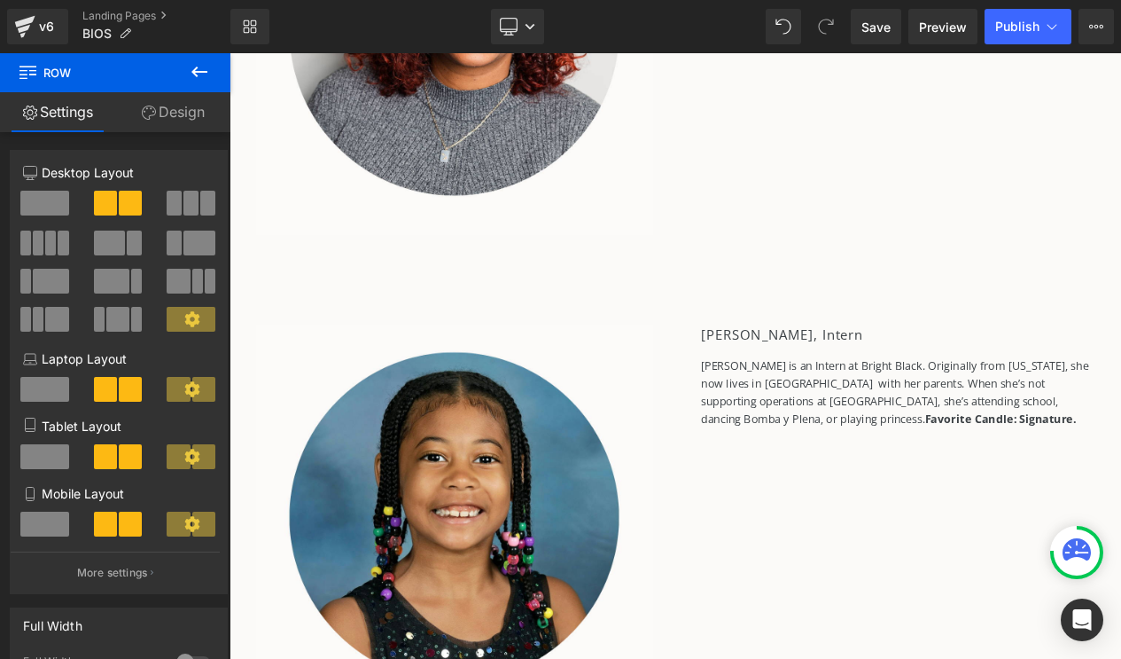
scroll to position [7366, 0]
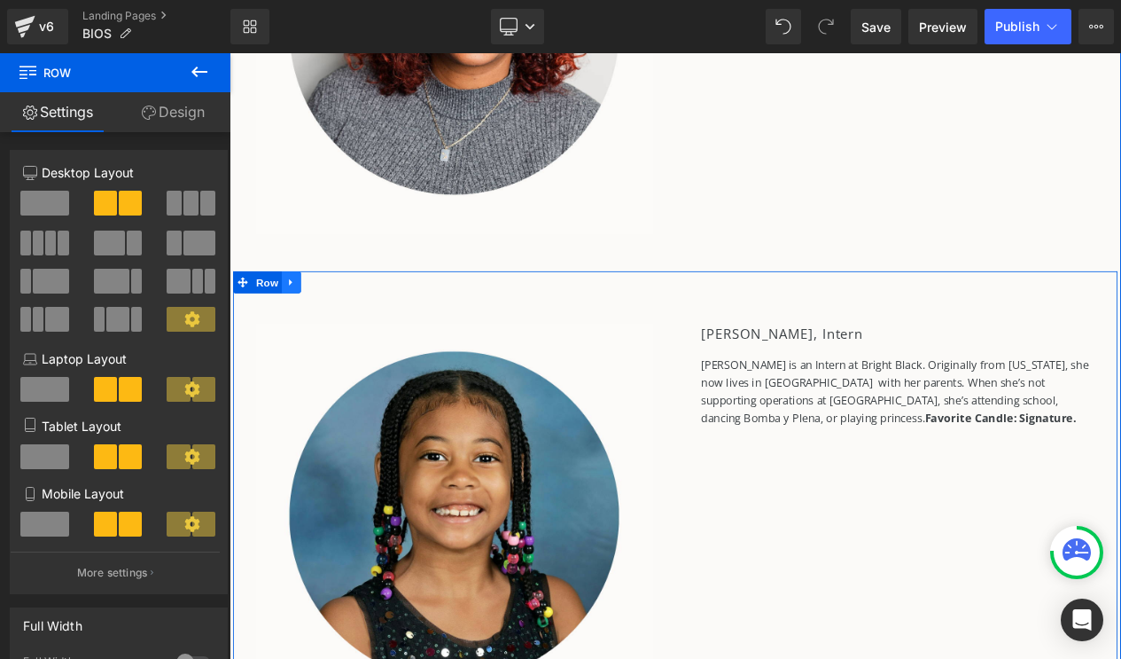
click at [308, 321] on link at bounding box center [303, 329] width 23 height 27
click at [348, 323] on icon at bounding box center [350, 329] width 12 height 12
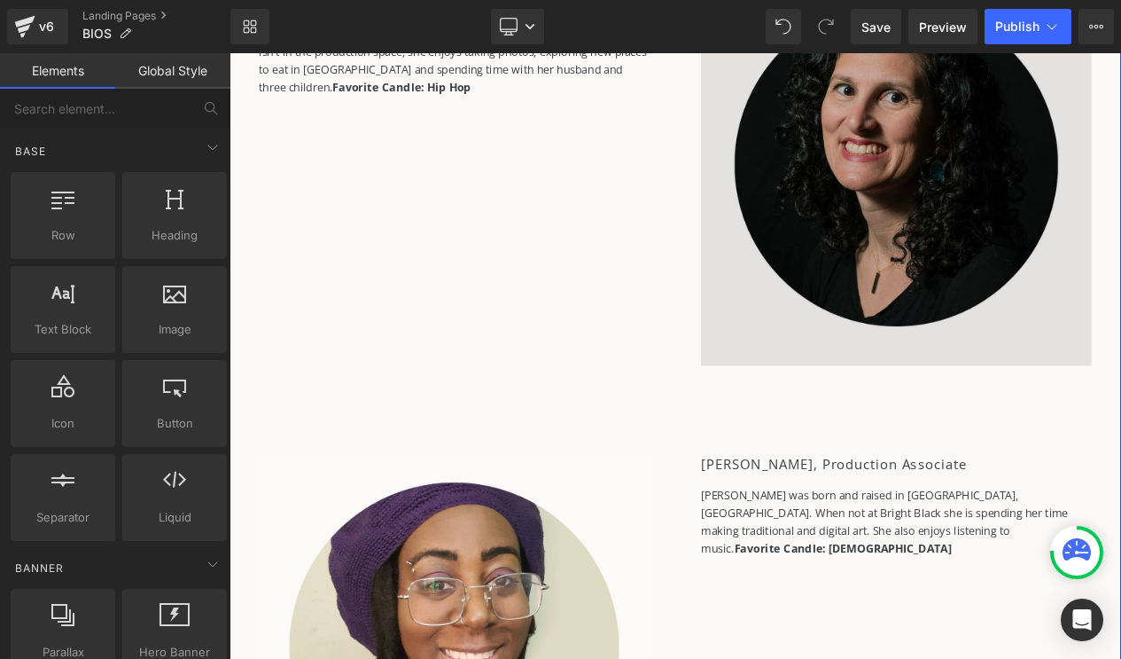
scroll to position [3124, 0]
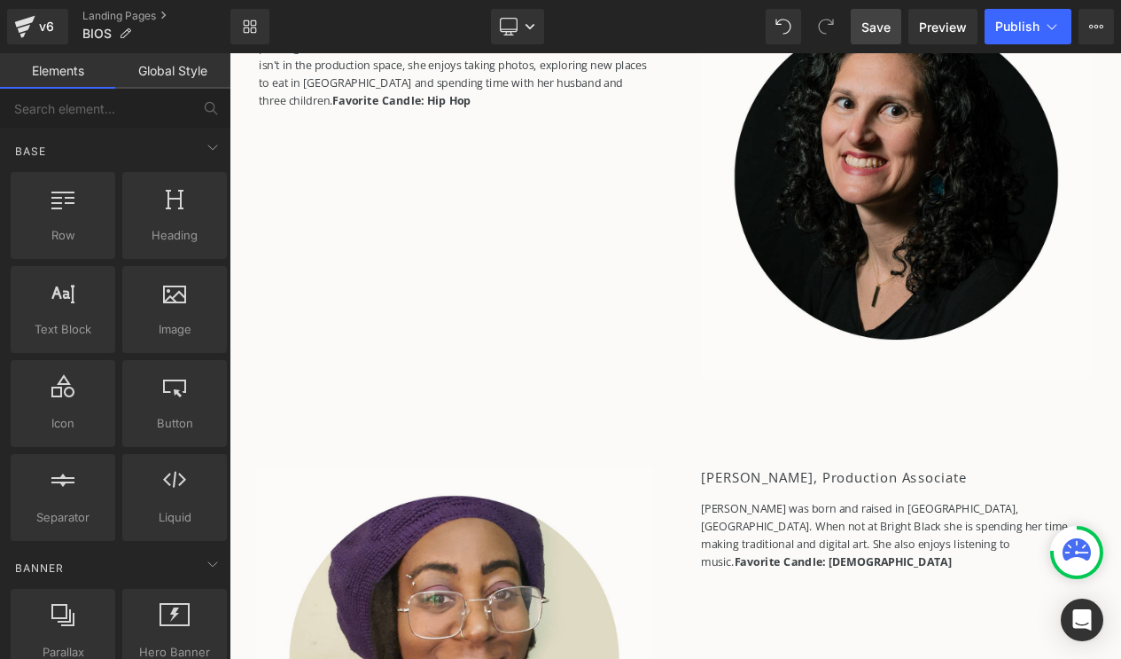
click at [887, 21] on span "Save" at bounding box center [876, 27] width 29 height 19
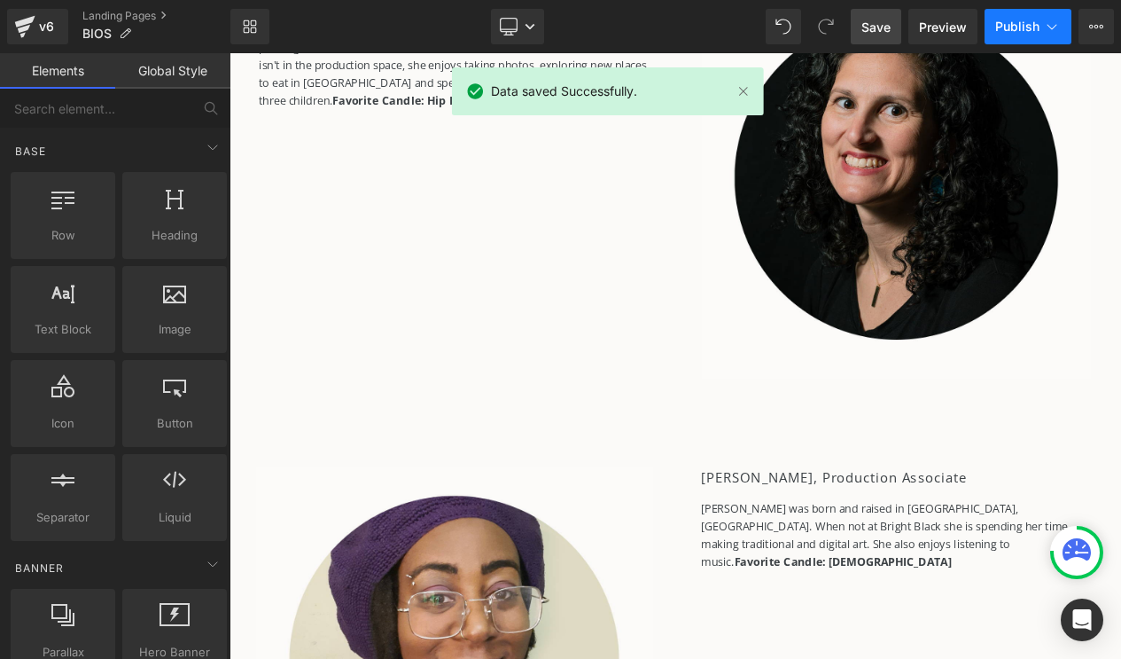
click at [1018, 33] on span "Publish" at bounding box center [1017, 26] width 44 height 14
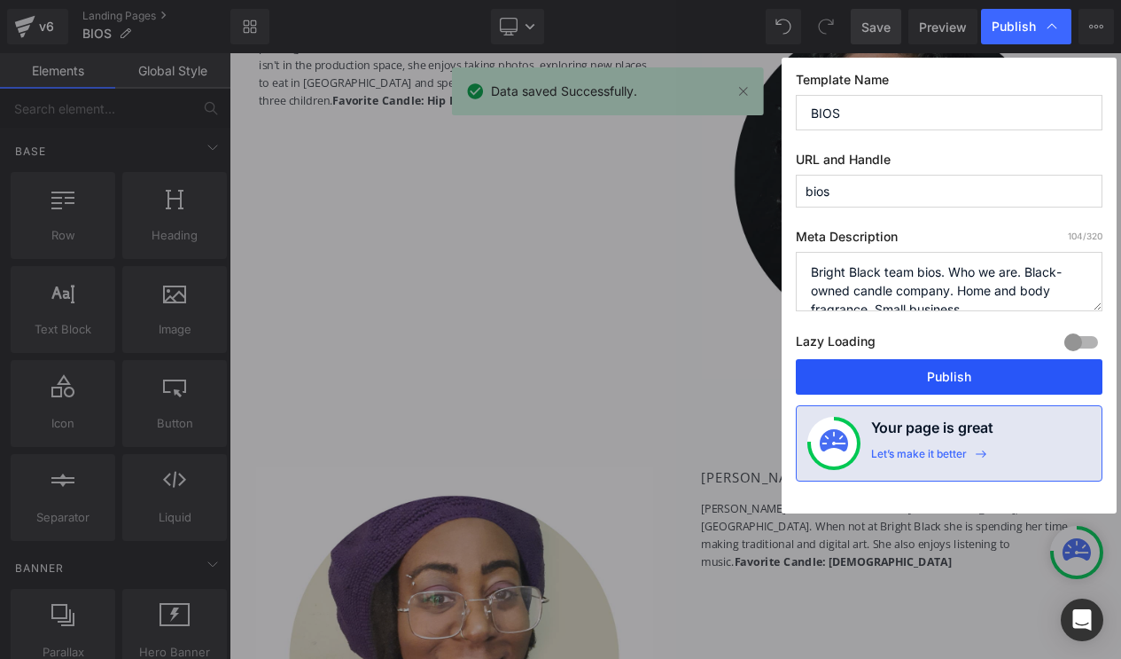
click at [937, 377] on button "Publish" at bounding box center [949, 376] width 307 height 35
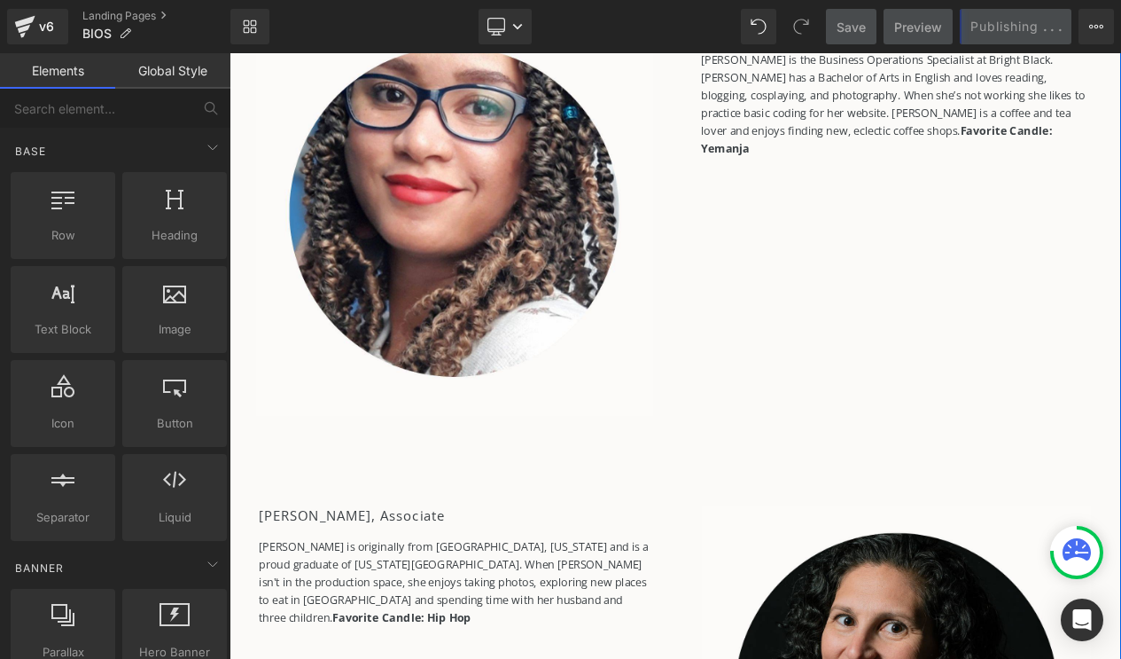
scroll to position [2470, 0]
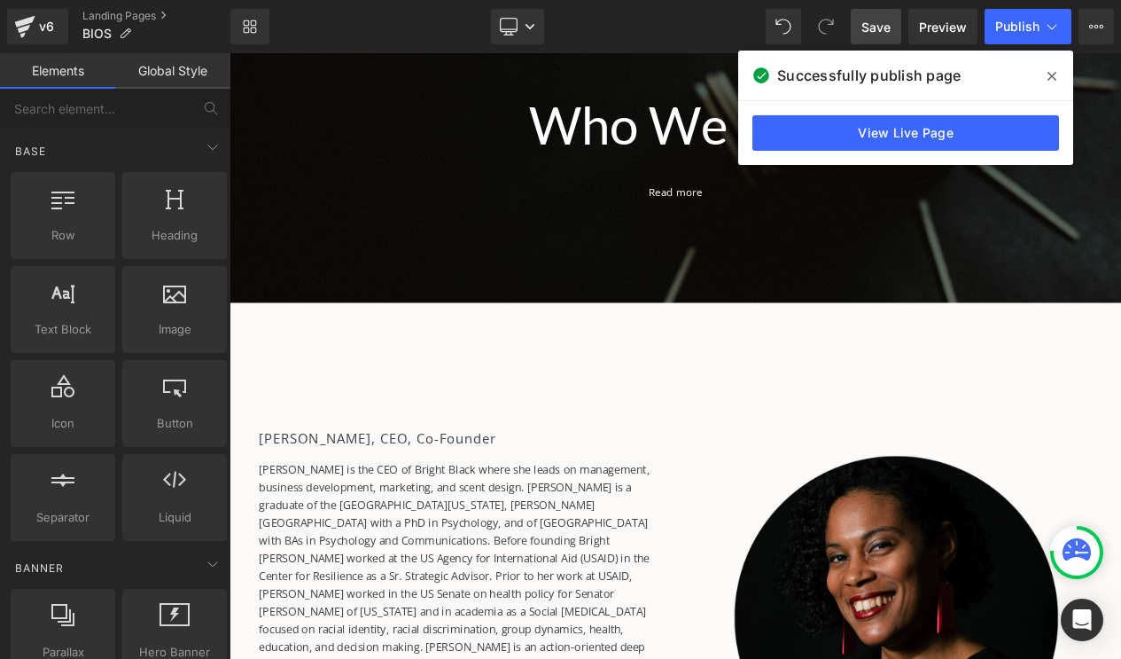
scroll to position [225, 0]
